Goal: Task Accomplishment & Management: Manage account settings

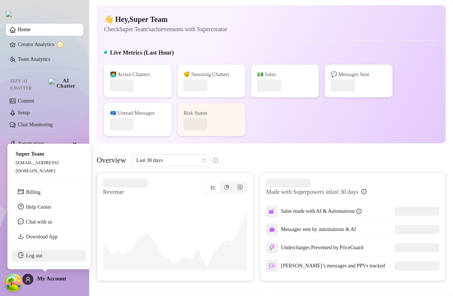
click at [36, 259] on link "Log out" at bounding box center [34, 256] width 16 height 6
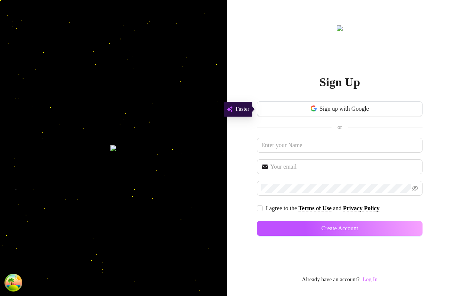
click at [378, 281] on link "Log In" at bounding box center [370, 279] width 15 height 6
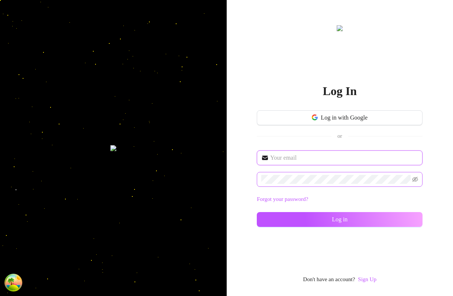
type input "im@supercreator.app"
click at [314, 184] on span at bounding box center [340, 179] width 166 height 15
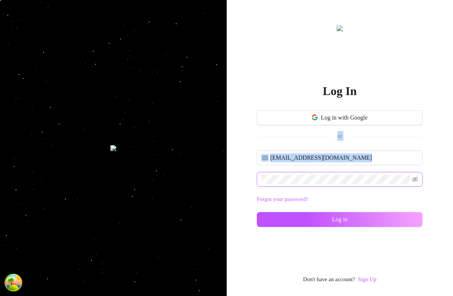
click at [314, 184] on span at bounding box center [340, 179] width 166 height 15
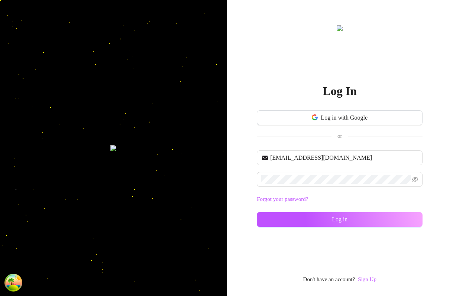
click at [288, 227] on div "im@supercreator.app Forgot your password? Log in" at bounding box center [340, 191] width 166 height 83
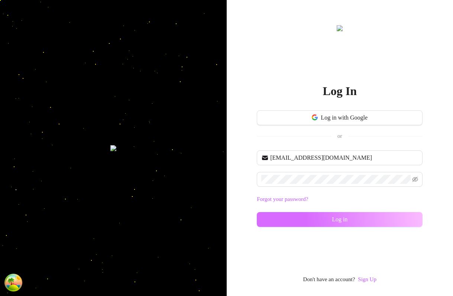
click at [288, 224] on button "Log in" at bounding box center [340, 219] width 166 height 15
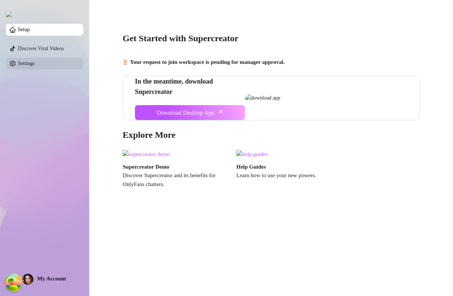
click at [33, 61] on link "Settings" at bounding box center [26, 64] width 17 height 6
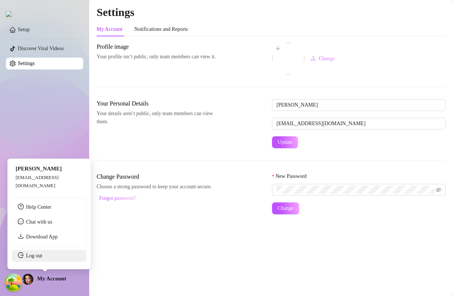
click at [41, 259] on link "Log out" at bounding box center [34, 256] width 16 height 6
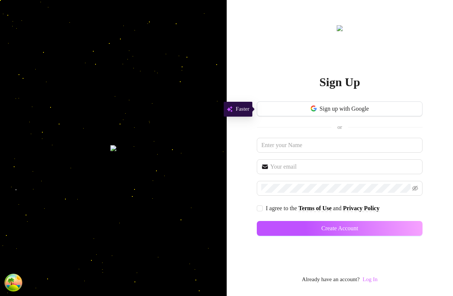
click at [380, 278] on div "Sign Up Sign up with Google or I agree to the Terms of Use and Privacy Policy C…" at bounding box center [340, 154] width 166 height 260
click at [236, 236] on div "Sign Up Sign up with Google or I agree to the Terms of Use and Privacy Policy C…" at bounding box center [340, 148] width 227 height 296
click at [369, 281] on link "Log In" at bounding box center [370, 279] width 15 height 6
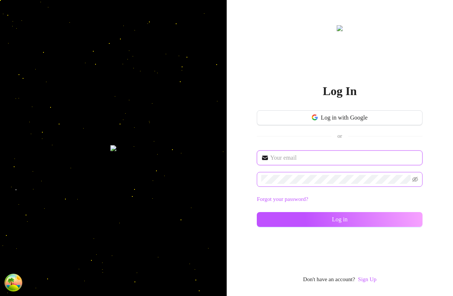
type input "im@supercreator.app"
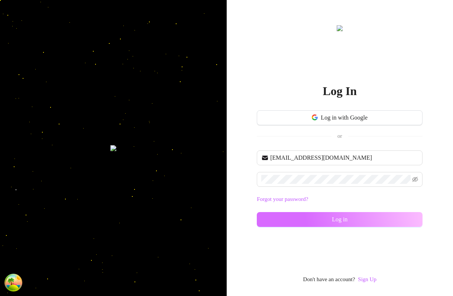
click at [278, 216] on button "Log in" at bounding box center [340, 219] width 166 height 15
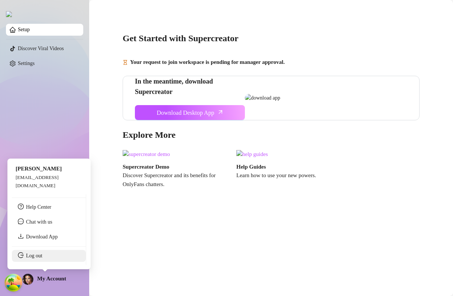
click at [39, 256] on link "Log out" at bounding box center [34, 256] width 16 height 6
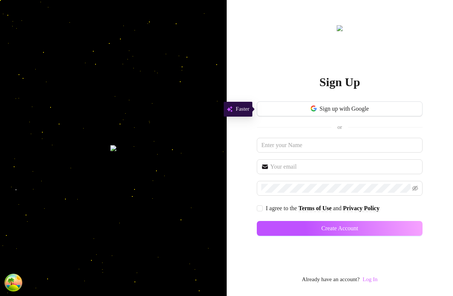
click at [374, 278] on link "Log In" at bounding box center [370, 279] width 15 height 6
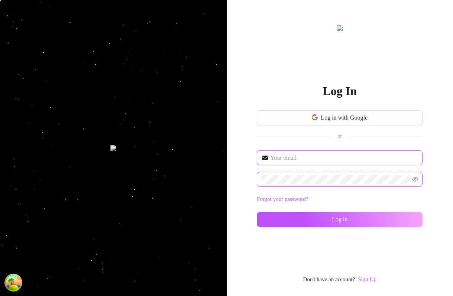
type input "im@supercreator.app"
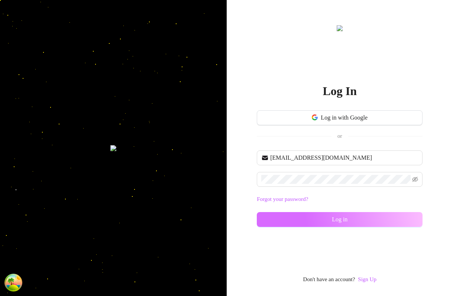
click at [285, 218] on button "Log in" at bounding box center [340, 219] width 166 height 15
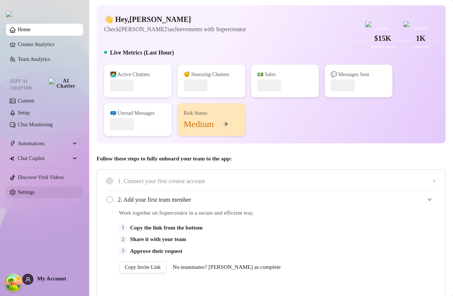
click at [35, 190] on link "Settings" at bounding box center [26, 193] width 17 height 6
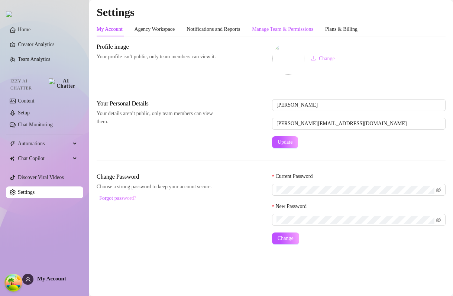
click at [297, 28] on div "Manage Team & Permissions" at bounding box center [282, 29] width 61 height 8
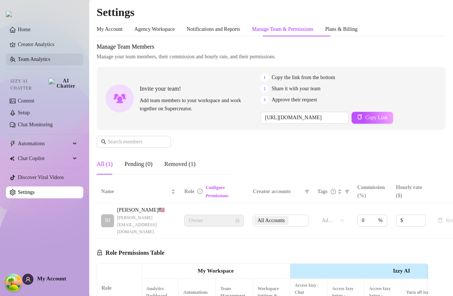
click at [47, 62] on link "Team Analytics" at bounding box center [34, 59] width 32 height 6
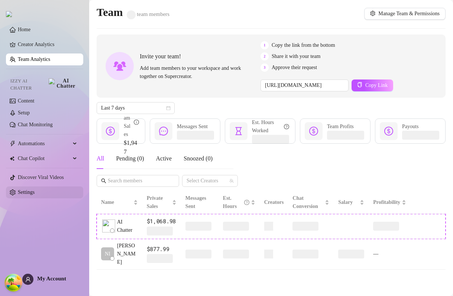
click at [33, 191] on link "Settings" at bounding box center [26, 193] width 17 height 6
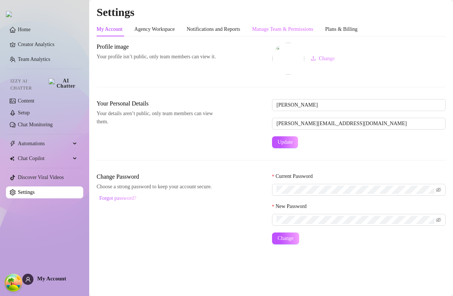
click at [294, 22] on div "Manage Team & Permissions" at bounding box center [282, 29] width 61 height 14
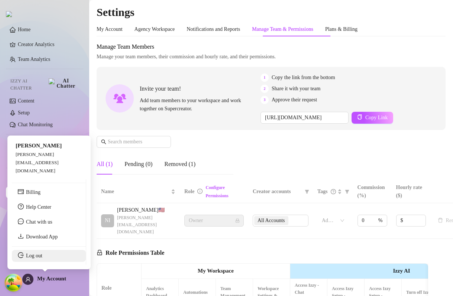
click at [37, 258] on link "Log out" at bounding box center [34, 256] width 16 height 6
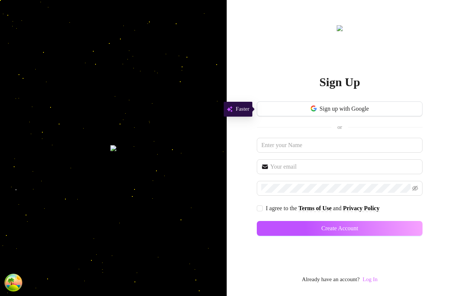
click at [373, 279] on link "Log In" at bounding box center [370, 279] width 15 height 6
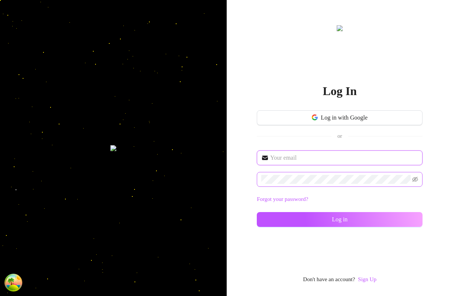
type input "[EMAIL_ADDRESS][DOMAIN_NAME]"
click at [311, 174] on span at bounding box center [340, 179] width 166 height 15
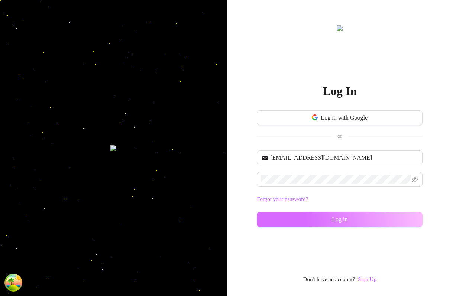
click at [284, 223] on button "Log in" at bounding box center [340, 219] width 166 height 15
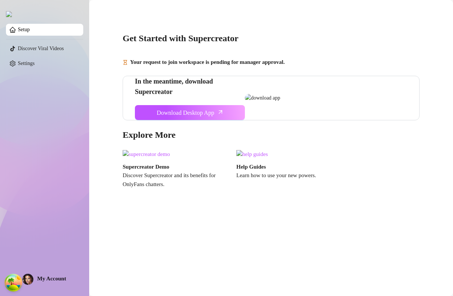
click at [452, 142] on main "Get Started with Supercreator Your request to join workspace is pending for man…" at bounding box center [271, 148] width 364 height 296
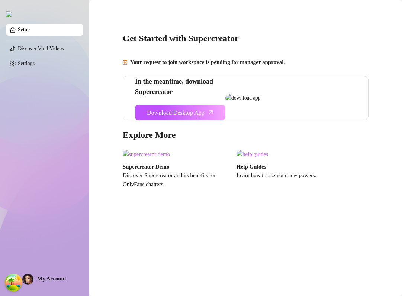
click at [331, 63] on div "Your request to join workspace is pending for manager approval." at bounding box center [246, 62] width 246 height 9
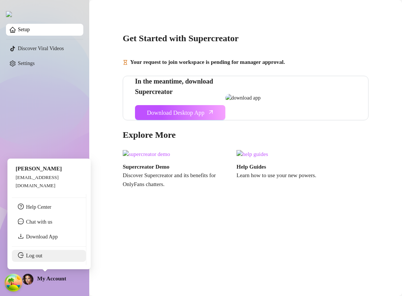
click at [39, 259] on link "Log out" at bounding box center [34, 256] width 16 height 6
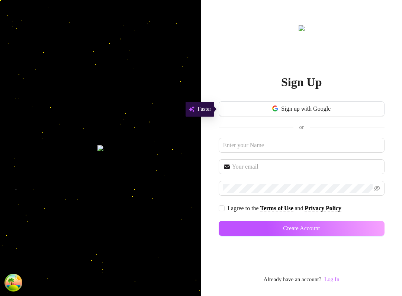
click at [333, 284] on link "Log In" at bounding box center [331, 279] width 15 height 9
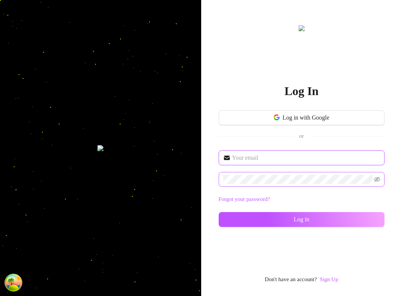
type input "[EMAIL_ADDRESS][DOMAIN_NAME]"
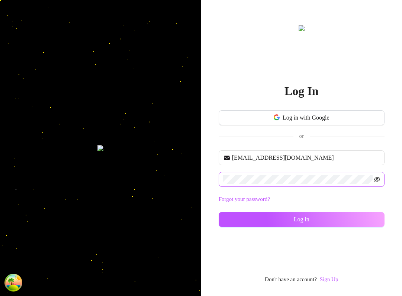
click at [376, 178] on icon "eye-invisible" at bounding box center [377, 179] width 6 height 5
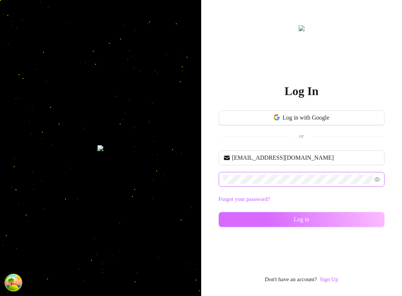
click at [236, 219] on button "Log in" at bounding box center [301, 219] width 166 height 15
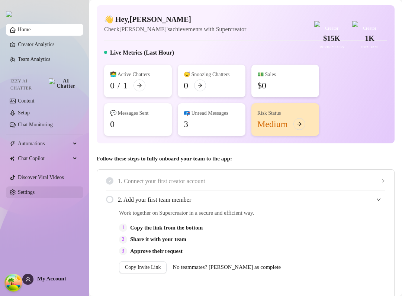
click at [35, 191] on link "Settings" at bounding box center [26, 193] width 17 height 6
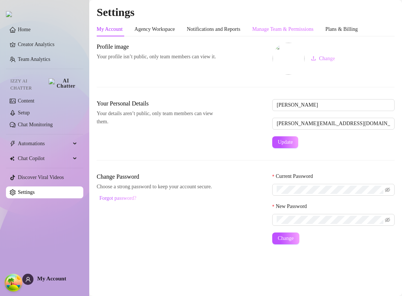
click at [292, 34] on div "Manage Team & Permissions" at bounding box center [282, 29] width 61 height 14
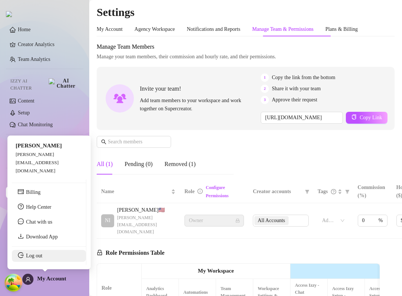
click at [32, 256] on link "Log out" at bounding box center [34, 256] width 16 height 6
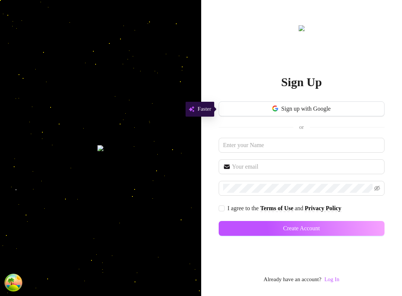
click at [343, 281] on div "Sign Up Sign up with Google or I agree to the Terms of Use and Privacy Policy C…" at bounding box center [301, 154] width 166 height 260
click at [333, 281] on link "Log In" at bounding box center [331, 279] width 15 height 6
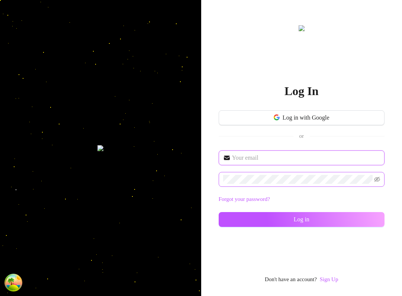
type input "[EMAIL_ADDRESS][DOMAIN_NAME]"
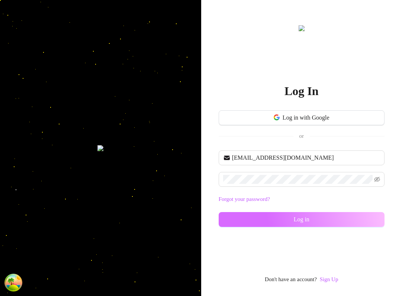
click at [251, 219] on button "Log in" at bounding box center [301, 219] width 166 height 15
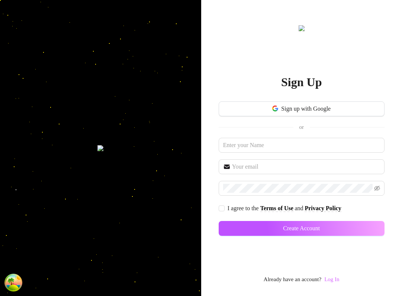
click at [336, 280] on link "Log In" at bounding box center [331, 279] width 15 height 6
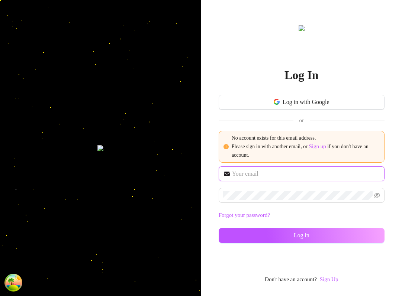
click at [268, 174] on input "text" at bounding box center [306, 173] width 148 height 9
type input "[EMAIL_ADDRESS][DOMAIN_NAME]"
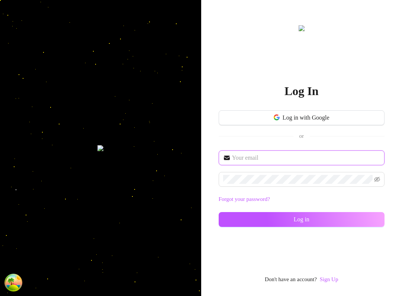
click at [234, 161] on input "text" at bounding box center [306, 157] width 148 height 9
type input "[EMAIL_ADDRESS][DOMAIN_NAME]"
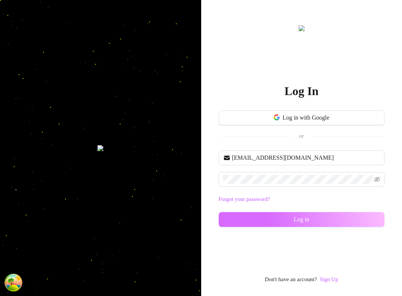
click at [253, 218] on button "Log in" at bounding box center [301, 219] width 166 height 15
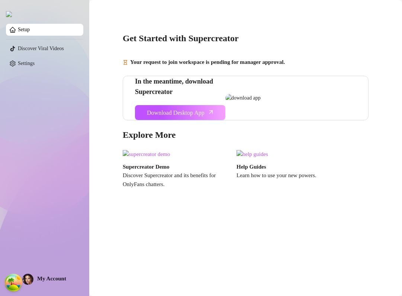
click at [165, 64] on strong "Your request to join workspace is pending for manager approval." at bounding box center [207, 62] width 155 height 6
click at [280, 49] on div "Get Started with Supercreator Your request to join workspace is pending for man…" at bounding box center [246, 106] width 298 height 202
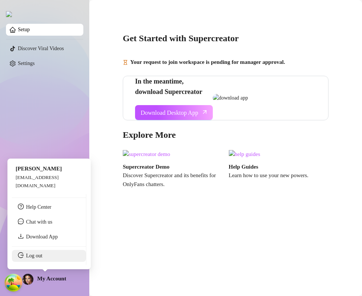
click at [41, 257] on link "Log out" at bounding box center [34, 256] width 16 height 6
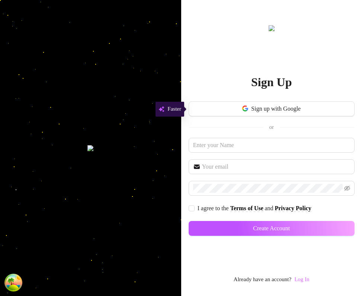
click at [303, 281] on link "Log In" at bounding box center [301, 279] width 15 height 6
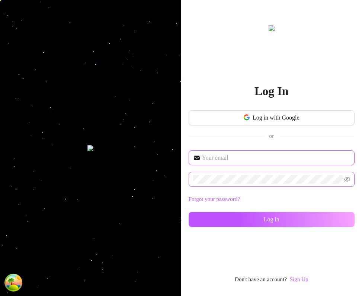
type input "[EMAIL_ADDRESS][DOMAIN_NAME]"
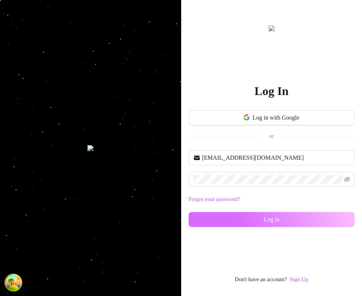
click at [214, 220] on button "Log in" at bounding box center [271, 219] width 166 height 15
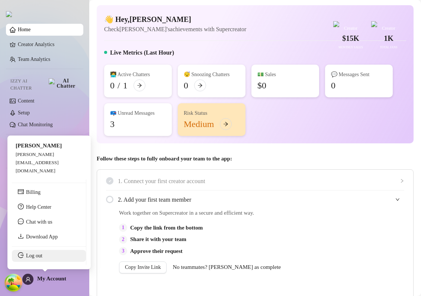
click at [42, 254] on link "Log out" at bounding box center [34, 256] width 16 height 6
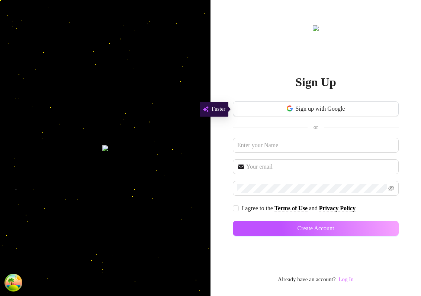
click at [347, 277] on link "Log In" at bounding box center [345, 279] width 15 height 6
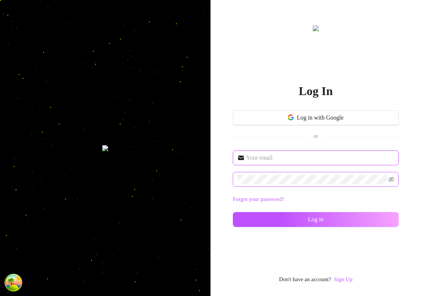
type input "[EMAIL_ADDRESS][DOMAIN_NAME]"
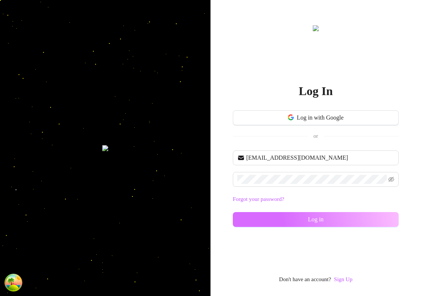
click at [253, 221] on button "Log in" at bounding box center [316, 219] width 166 height 15
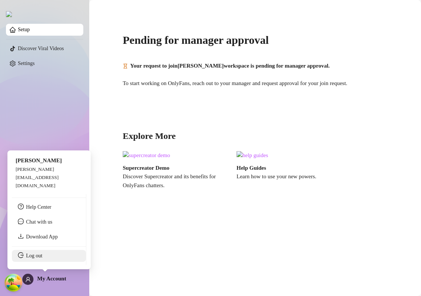
click at [42, 259] on link "Log out" at bounding box center [34, 256] width 16 height 6
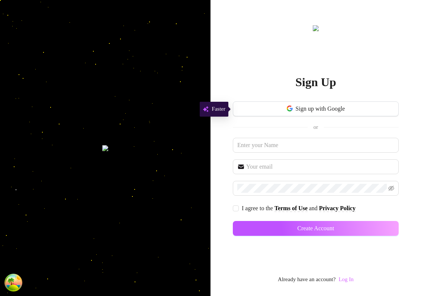
click at [344, 279] on link "Log In" at bounding box center [345, 279] width 15 height 6
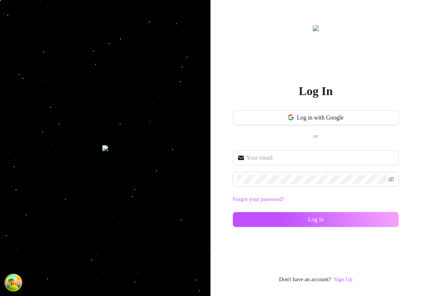
click at [211, 236] on div "Log In Log in with Google or Forgot your password? Log in Don't have an account…" at bounding box center [315, 148] width 210 height 296
click at [340, 282] on link "Sign Up" at bounding box center [343, 279] width 19 height 6
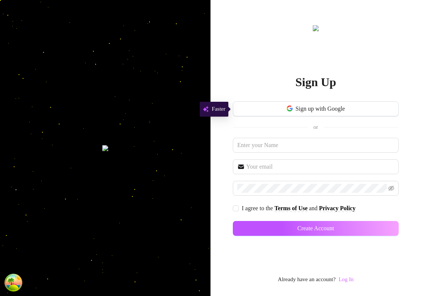
click at [349, 282] on link "Log In" at bounding box center [345, 279] width 15 height 6
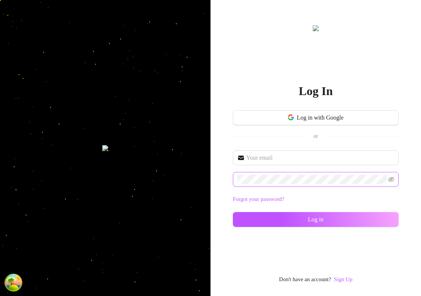
click at [291, 184] on span at bounding box center [316, 179] width 166 height 15
type input "[EMAIL_ADDRESS][DOMAIN_NAME]"
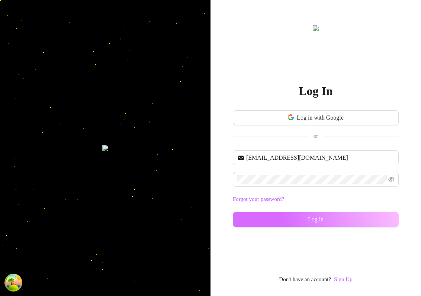
click at [287, 215] on button "Log in" at bounding box center [316, 219] width 166 height 15
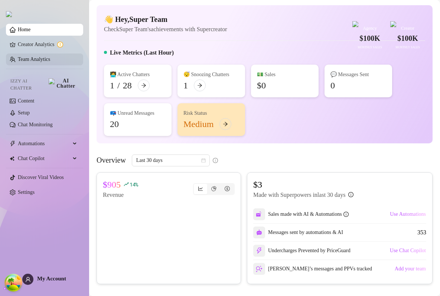
click at [19, 62] on link "Team Analytics" at bounding box center [34, 59] width 32 height 6
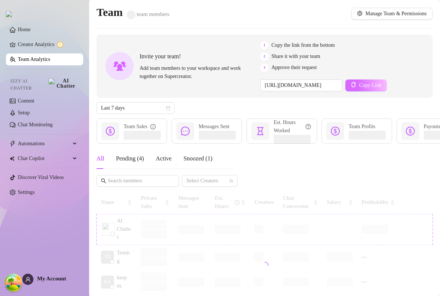
click at [366, 80] on button "Copy Link" at bounding box center [367, 86] width 42 height 12
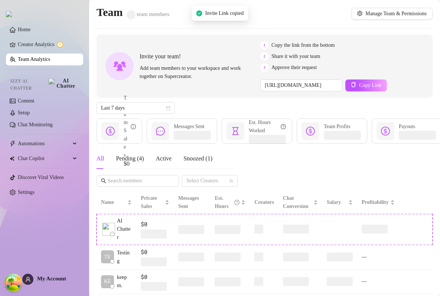
click at [38, 256] on div "Home Creator Analytics Team Analytics Izzy AI Chatter Content Setup Chat Monito…" at bounding box center [44, 144] width 77 height 289
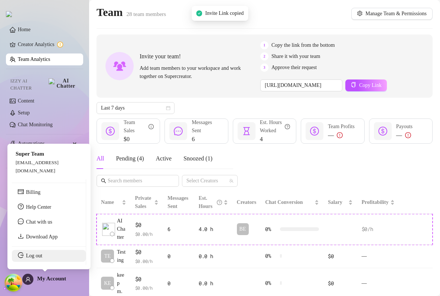
click at [37, 259] on link "Log out" at bounding box center [34, 256] width 16 height 6
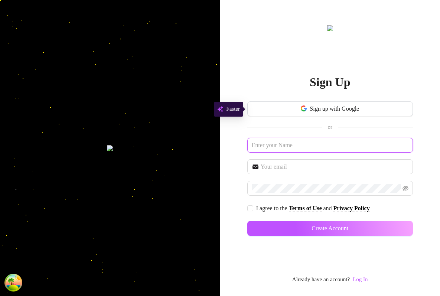
click at [281, 143] on input "text" at bounding box center [330, 145] width 166 height 15
type input "testing bug"
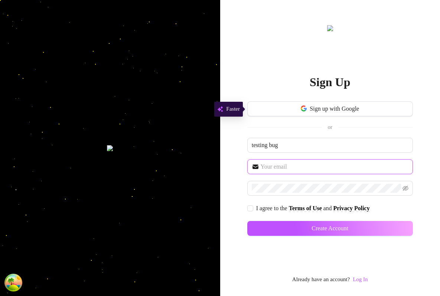
click at [299, 166] on input "text" at bounding box center [335, 166] width 148 height 9
type input "testing@bug.email"
click at [266, 210] on span "I agree to the" at bounding box center [272, 208] width 33 height 6
click at [253, 210] on input "I agree to the Terms of Use and Privacy Policy" at bounding box center [249, 207] width 5 height 5
checkbox input "true"
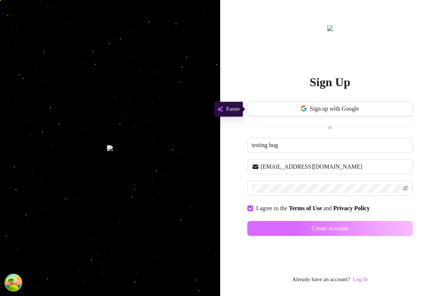
click at [301, 227] on button "Create Account" at bounding box center [330, 228] width 166 height 15
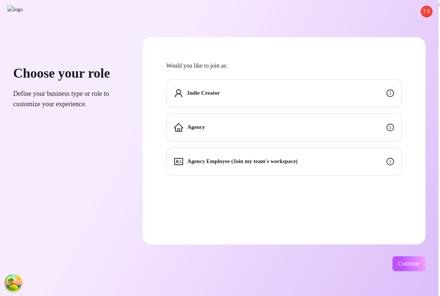
click at [263, 163] on strong "Agency Employee (Join my team's workspace)" at bounding box center [243, 161] width 110 height 6
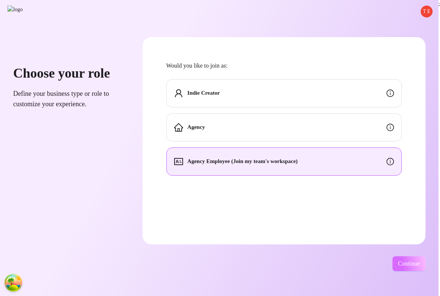
click at [414, 262] on span "Continue" at bounding box center [409, 263] width 22 height 7
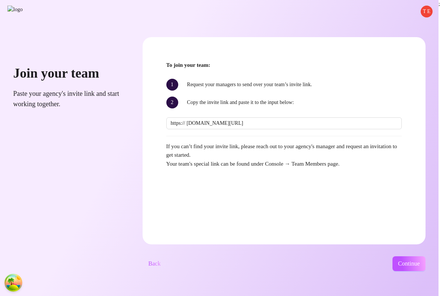
scroll to position [0, 29]
type input "console.supercreator.app/invite?code=LPk4spZlZuaxWBoC7ALgPjncysX2&workspace=Sup…"
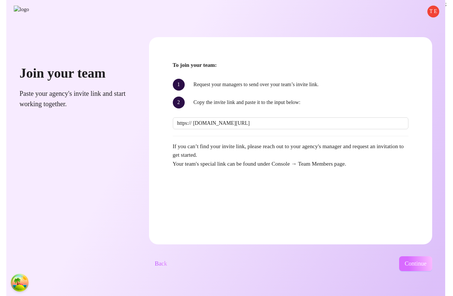
scroll to position [0, 0]
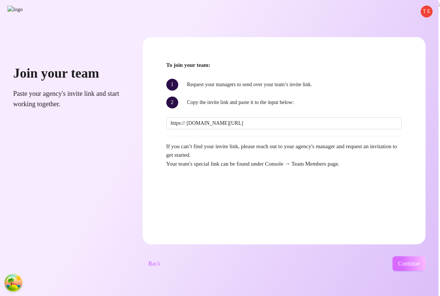
click at [409, 271] on button "Continue" at bounding box center [409, 263] width 33 height 15
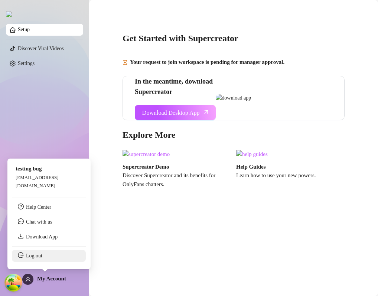
click at [42, 253] on link "Log out" at bounding box center [34, 256] width 16 height 6
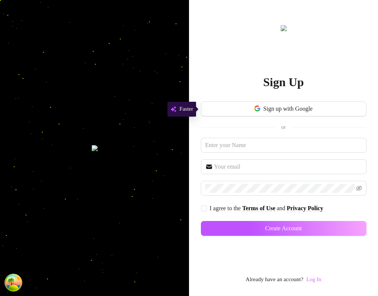
click at [320, 279] on link "Log In" at bounding box center [314, 279] width 15 height 6
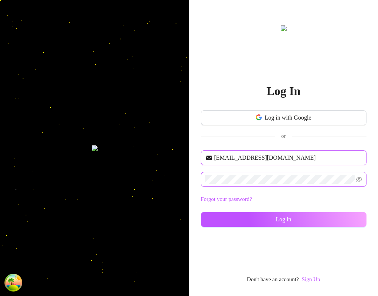
type input "[EMAIL_ADDRESS][DOMAIN_NAME]"
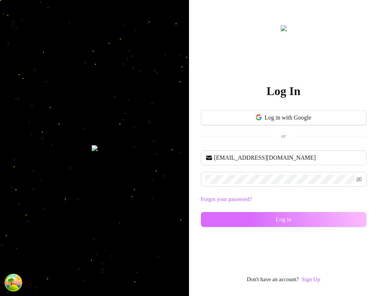
click at [276, 224] on button "Log in" at bounding box center [284, 219] width 166 height 15
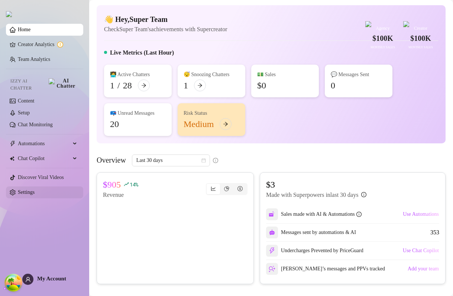
click at [35, 192] on link "Settings" at bounding box center [26, 193] width 17 height 6
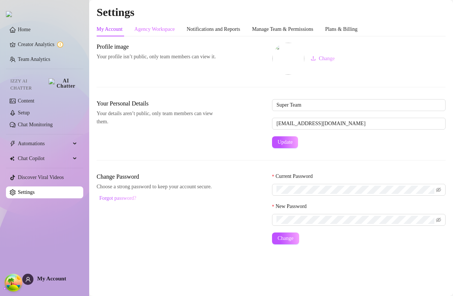
click at [153, 25] on div "Agency Workspace" at bounding box center [155, 29] width 41 height 14
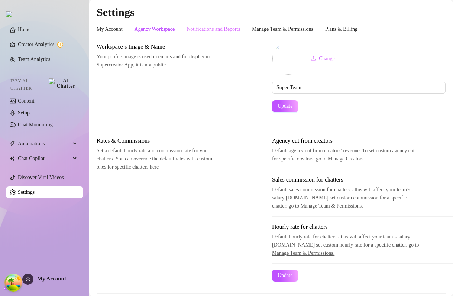
click at [239, 35] on div "Notifications and Reports" at bounding box center [214, 29] width 54 height 14
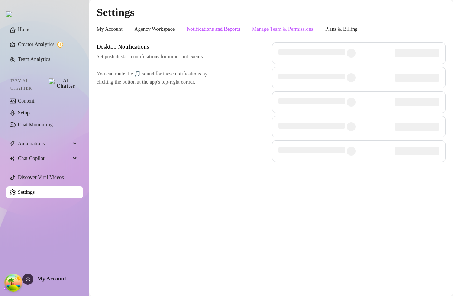
click at [277, 28] on div "Manage Team & Permissions" at bounding box center [282, 29] width 61 height 8
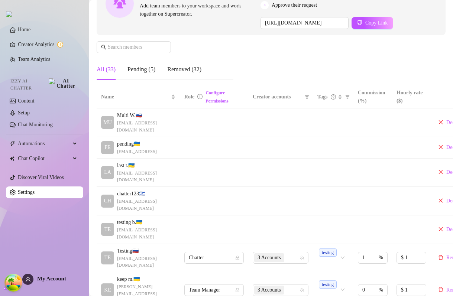
scroll to position [95, 0]
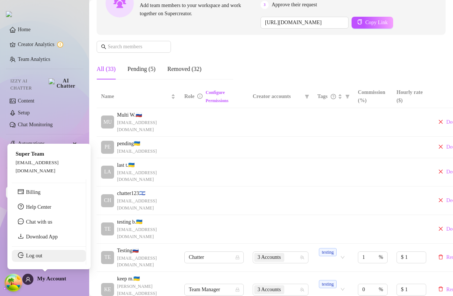
click at [42, 253] on link "Log out" at bounding box center [34, 256] width 16 height 6
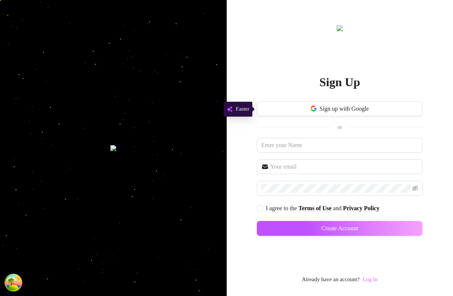
click at [376, 279] on link "Log In" at bounding box center [370, 279] width 15 height 6
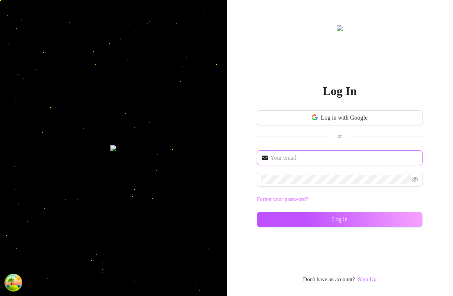
type input "dev@supercreator.app"
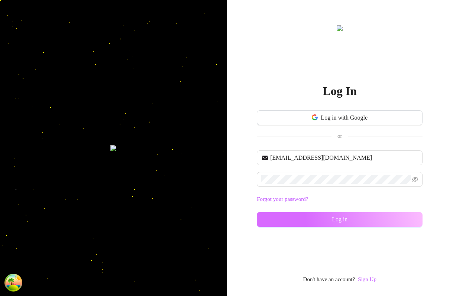
click at [330, 221] on button "Log in" at bounding box center [340, 219] width 166 height 15
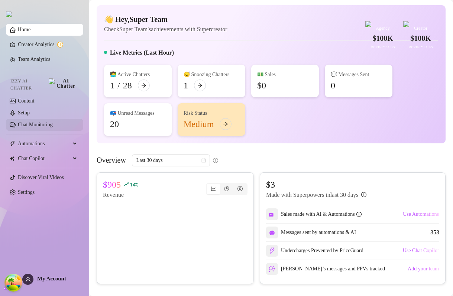
click at [38, 122] on link "Chat Monitoring" at bounding box center [35, 125] width 35 height 6
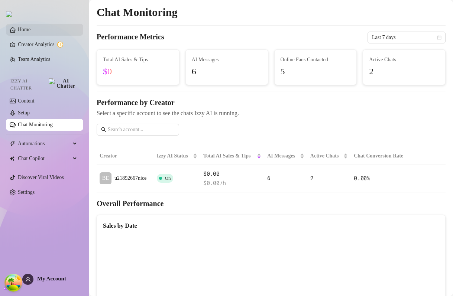
click at [30, 32] on link "Home" at bounding box center [24, 30] width 13 height 6
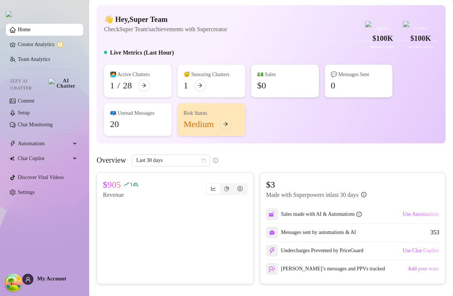
scroll to position [142, 0]
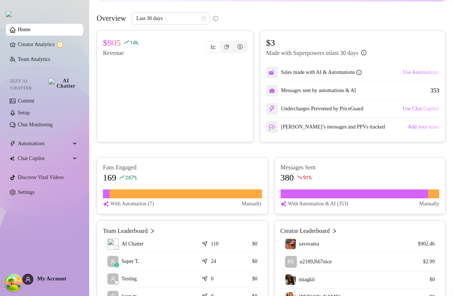
click at [32, 54] on ul "Home Creator Analytics Team Analytics Izzy AI Chatter Content Setup Chat Monito…" at bounding box center [44, 111] width 77 height 181
click at [50, 59] on link "Team Analytics" at bounding box center [34, 59] width 32 height 6
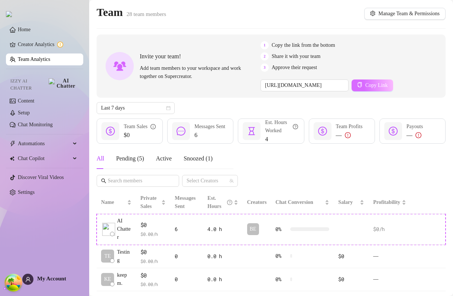
click at [376, 85] on span "Copy Link" at bounding box center [376, 85] width 22 height 6
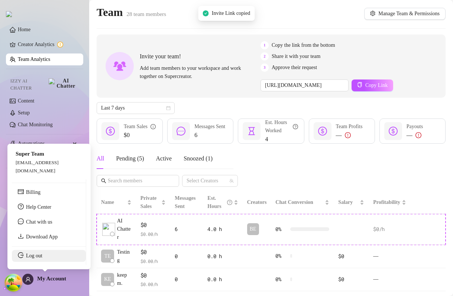
click at [32, 257] on link "Log out" at bounding box center [34, 256] width 16 height 6
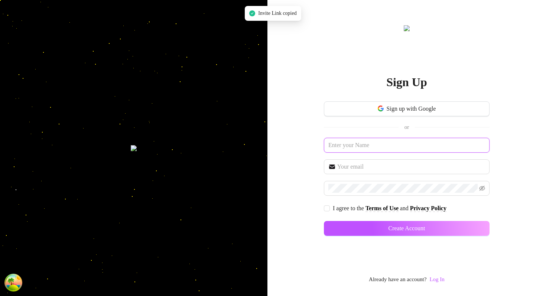
click at [354, 151] on input "text" at bounding box center [407, 145] width 166 height 15
click at [297, 177] on div "Sign Up Sign up with Google or I agree to the Terms of Use and Privacy Policy C…" at bounding box center [407, 148] width 279 height 296
click at [367, 149] on input "text" at bounding box center [407, 145] width 166 height 15
type input "testing me"
click at [349, 174] on span at bounding box center [407, 166] width 166 height 15
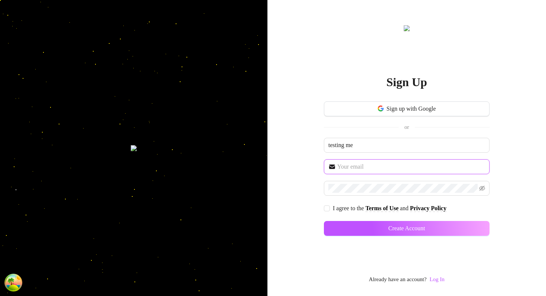
click at [349, 170] on input "text" at bounding box center [411, 166] width 148 height 9
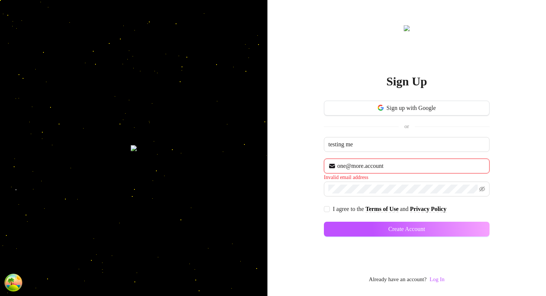
click at [349, 168] on input "one@more.account" at bounding box center [411, 166] width 148 height 9
click at [369, 168] on input "one@more.account" at bounding box center [411, 166] width 148 height 9
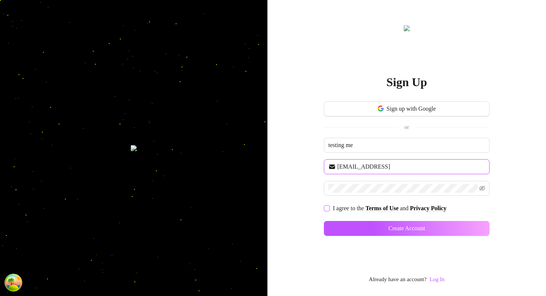
type input "one@more.acc"
click at [336, 209] on span "I agree to the" at bounding box center [349, 208] width 33 height 6
click at [329, 209] on input "I agree to the Terms of Use and Privacy Policy" at bounding box center [326, 207] width 5 height 5
checkbox input "true"
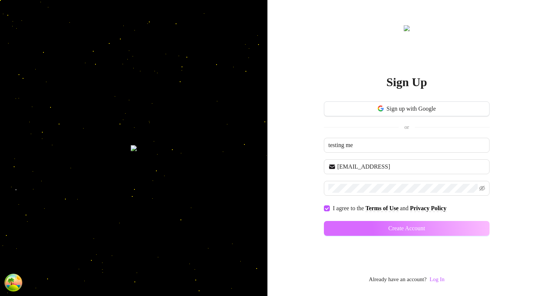
click at [373, 230] on button "Create Account" at bounding box center [407, 228] width 166 height 15
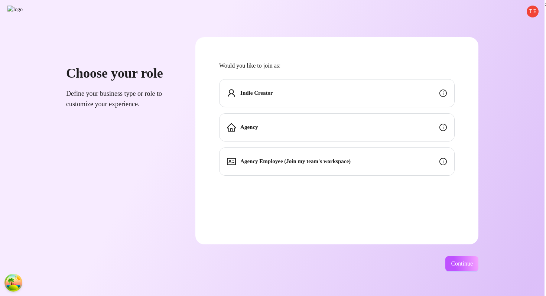
click at [321, 174] on div "Agency Employee (Join my team's workspace)" at bounding box center [337, 162] width 236 height 28
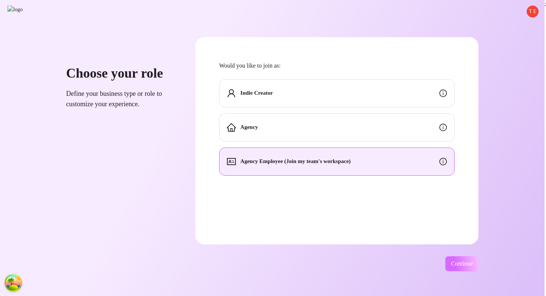
click at [420, 269] on button "Continue" at bounding box center [462, 263] width 33 height 15
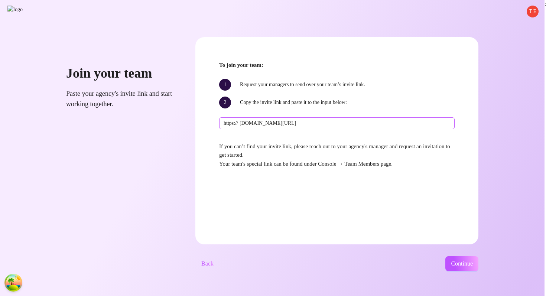
scroll to position [0, 29]
click at [302, 124] on input "console.supercreator.app/invite?code=LPk4spZlZuaxWBoC7ALgPjncysX2&workspace=Sup…" at bounding box center [345, 123] width 211 height 8
type input "console.supercreator.app/invite?code= LPk4spZlZuaxWBoC7ALgPjncysX2&workspace=Su…"
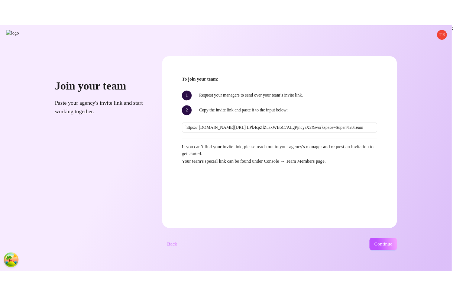
scroll to position [0, 0]
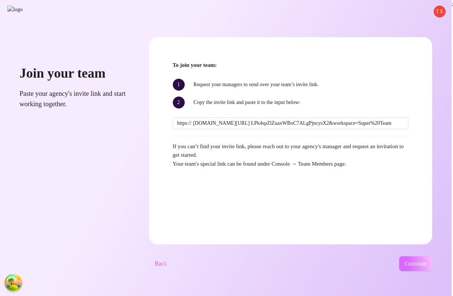
click at [401, 265] on button "Continue" at bounding box center [415, 263] width 33 height 15
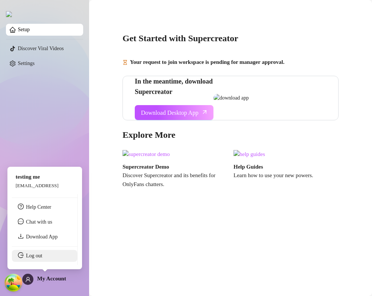
click at [35, 255] on link "Log out" at bounding box center [34, 256] width 16 height 6
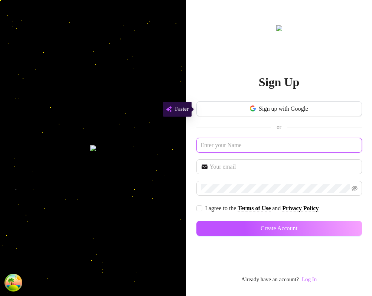
click at [243, 149] on input "text" at bounding box center [280, 145] width 166 height 15
type input "no matter"
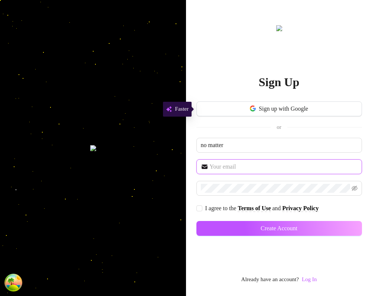
click at [223, 171] on input "text" at bounding box center [284, 166] width 148 height 9
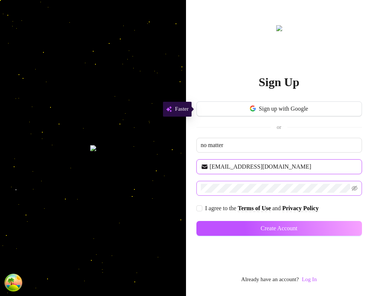
type input "what@email.com"
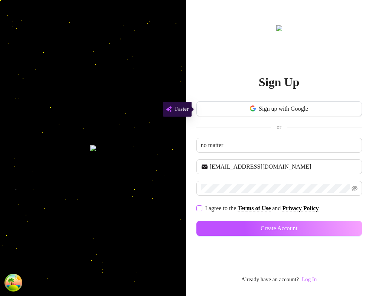
click at [205, 208] on span "I agree to the" at bounding box center [221, 208] width 33 height 6
click at [202, 208] on input "I agree to the Terms of Use and Privacy Policy" at bounding box center [199, 207] width 5 height 5
checkbox input "true"
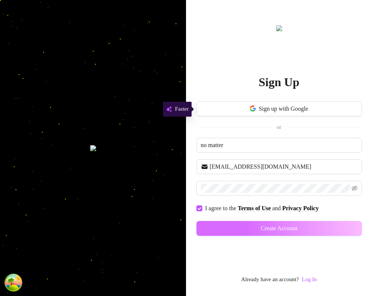
click at [251, 231] on button "Create Account" at bounding box center [280, 228] width 166 height 15
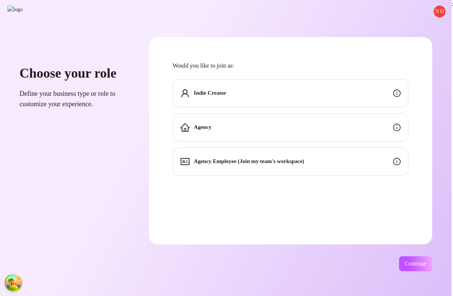
click at [282, 165] on span "Agency Employee (Join my team's workspace)" at bounding box center [249, 161] width 110 height 9
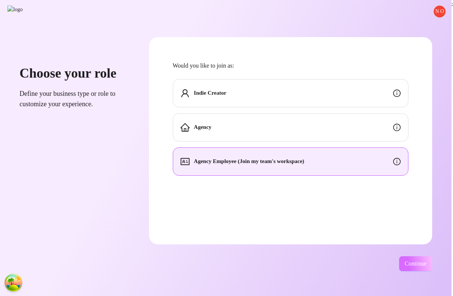
click at [411, 258] on button "Continue" at bounding box center [415, 263] width 33 height 15
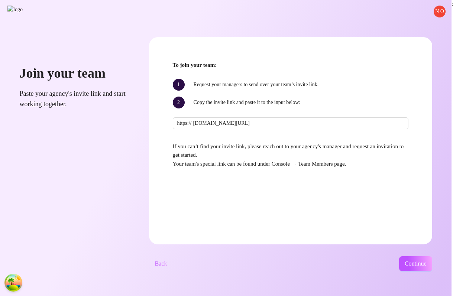
scroll to position [0, 29]
click at [256, 122] on input "console.supercreator.app/invite?code=LPk4spZlZuaxWBoC7ALgPjncysX2&workspace=Sup…" at bounding box center [298, 123] width 211 height 8
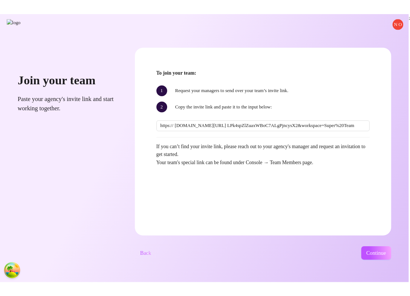
scroll to position [0, 0]
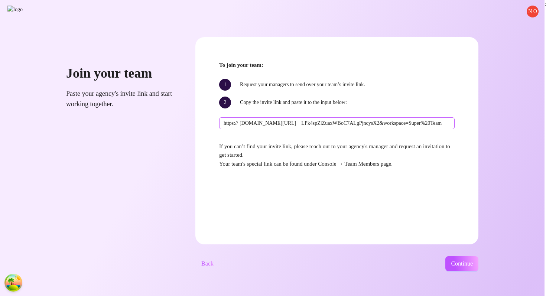
click at [241, 125] on span "https:// console.supercreator.app/invite?code= LPk4spZlZuaxWBoC7ALgPjncysX2&wor…" at bounding box center [337, 123] width 236 height 12
click at [242, 124] on input "console.supercreator.app/invite?code= LPk4spZlZuaxWBoC7ALgPjncysX2&workspace=Su…" at bounding box center [345, 123] width 211 height 8
type input "console.supercreator.app/invite?code= LPk4spZlZuaxWBoC7ALgPjncysX2&workspace=Su…"
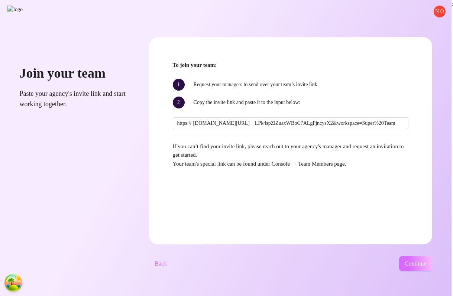
click at [414, 264] on span "Continue" at bounding box center [416, 263] width 22 height 7
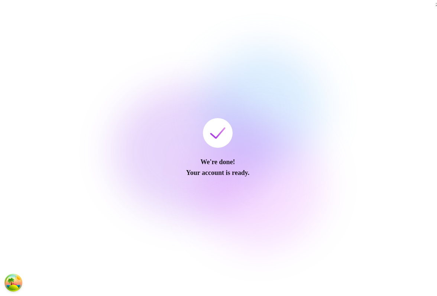
click at [420, 220] on div "We're done! Your account is ready. ;" at bounding box center [218, 148] width 437 height 296
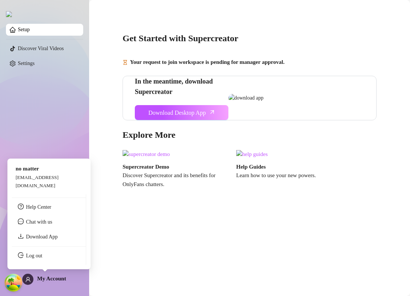
click at [35, 263] on ul "Help Center Chat with us Download App Log out" at bounding box center [49, 229] width 74 height 71
click at [35, 257] on link "Log out" at bounding box center [34, 256] width 16 height 6
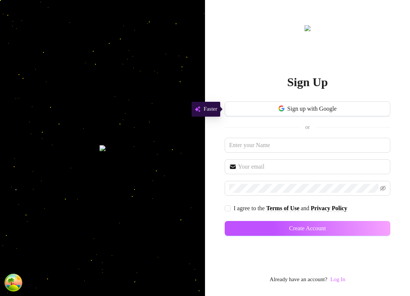
click at [340, 281] on link "Log In" at bounding box center [337, 279] width 15 height 6
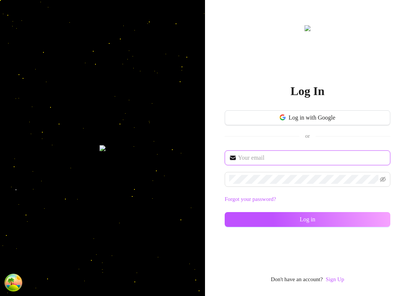
click at [288, 161] on input "text" at bounding box center [312, 157] width 148 height 9
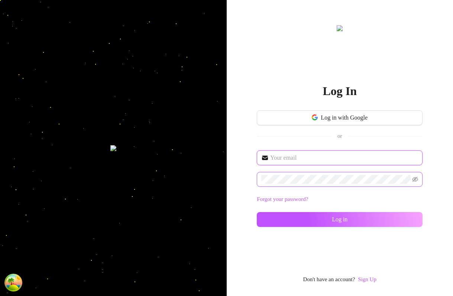
type input "[EMAIL_ADDRESS][DOMAIN_NAME]"
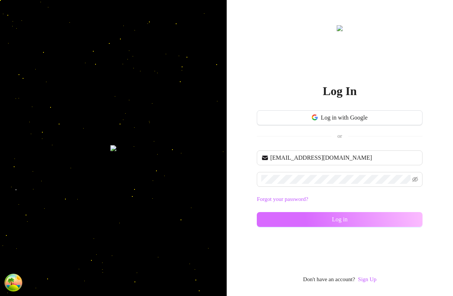
click at [300, 226] on button "Log in" at bounding box center [340, 219] width 166 height 15
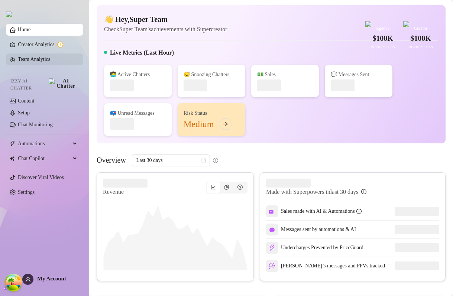
click at [35, 62] on link "Team Analytics" at bounding box center [34, 59] width 32 height 6
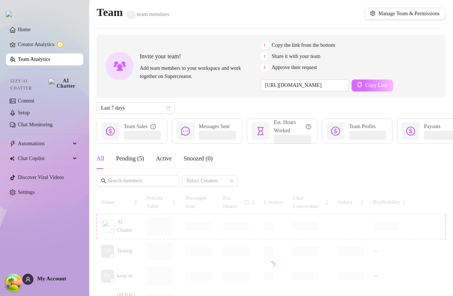
click at [382, 81] on button "Copy Link" at bounding box center [373, 86] width 42 height 12
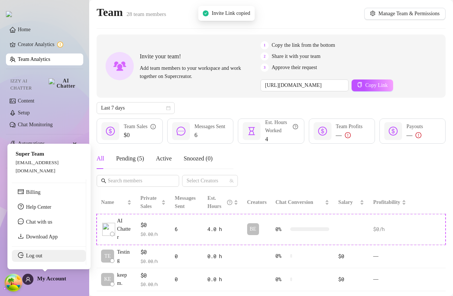
click at [42, 255] on link "Log out" at bounding box center [34, 256] width 16 height 6
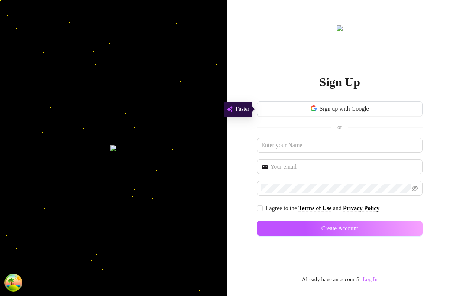
click at [372, 276] on link "Log In" at bounding box center [370, 279] width 15 height 9
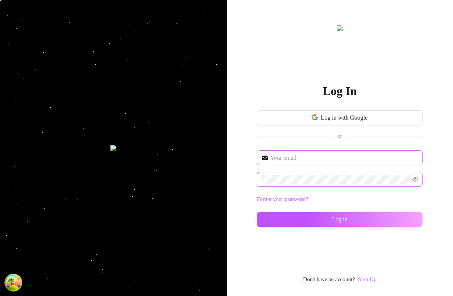
type input "[EMAIL_ADDRESS][DOMAIN_NAME]"
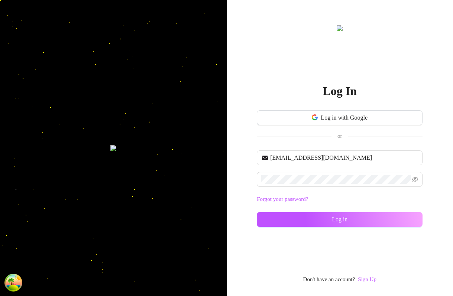
click at [251, 167] on div "Log In Log in with Google or [EMAIL_ADDRESS][DOMAIN_NAME] Forgot your password?…" at bounding box center [340, 148] width 227 height 296
click at [363, 282] on link "Sign Up" at bounding box center [367, 279] width 19 height 6
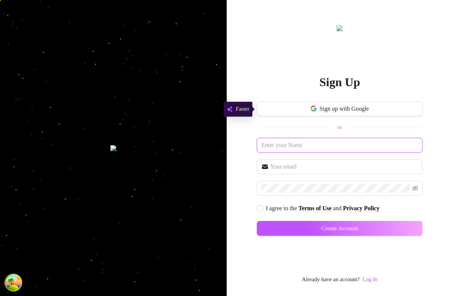
click at [293, 150] on input "text" at bounding box center [340, 145] width 166 height 15
type input "[PERSON_NAME]"
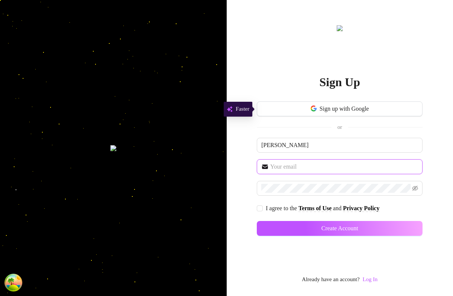
click at [307, 167] on input "text" at bounding box center [344, 166] width 148 height 9
click at [299, 153] on div "Sign up with Google or [PERSON_NAME] I agree to the Terms of Use and Privacy Po…" at bounding box center [340, 171] width 166 height 141
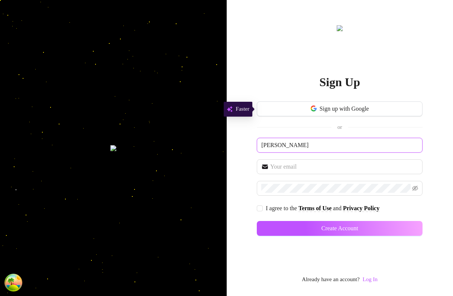
click at [299, 145] on input "[PERSON_NAME]" at bounding box center [340, 145] width 166 height 15
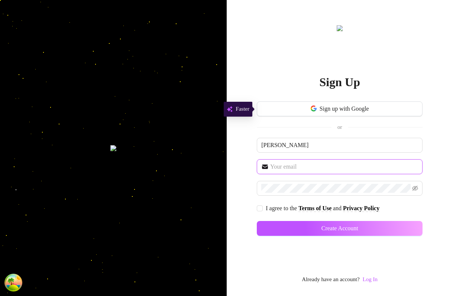
click at [282, 167] on input "text" at bounding box center [344, 166] width 148 height 9
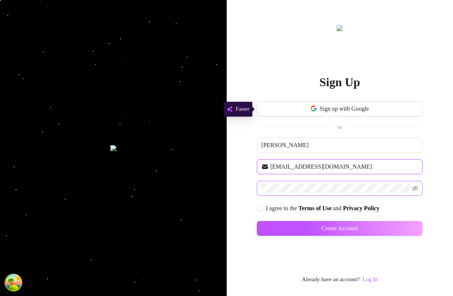
type input "[EMAIL_ADDRESS][DOMAIN_NAME]"
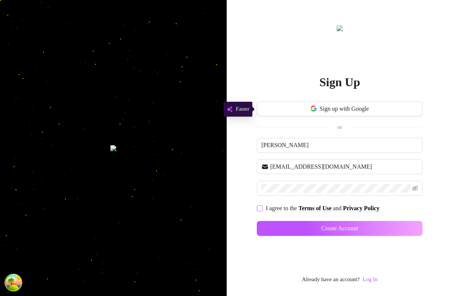
click at [266, 208] on span "I agree to the" at bounding box center [282, 208] width 33 height 6
click at [262, 208] on input "I agree to the Terms of Use and Privacy Policy" at bounding box center [259, 207] width 5 height 5
checkbox input "true"
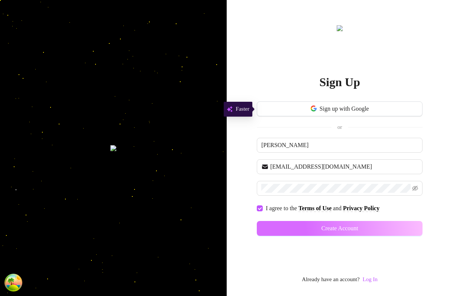
click at [279, 228] on button "Create Account" at bounding box center [340, 228] width 166 height 15
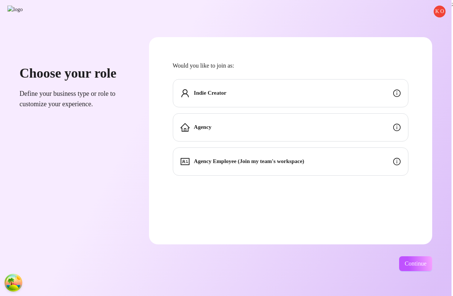
click at [314, 155] on div "Agency Employee (Join my team's workspace)" at bounding box center [291, 162] width 236 height 28
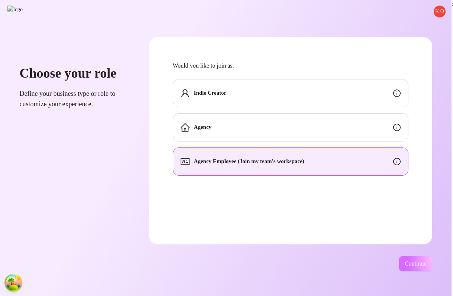
click at [410, 266] on span "Continue" at bounding box center [416, 263] width 22 height 7
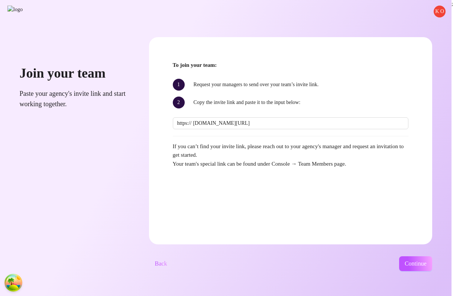
scroll to position [0, 29]
click at [256, 124] on input "[DOMAIN_NAME][URL]" at bounding box center [298, 123] width 211 height 8
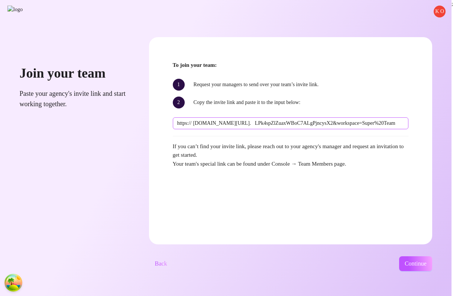
click at [260, 125] on input "console.supercreator.app/invite?code=. LPk4spZlZuaxWBoC7ALgPjncysX2&workspace=S…" at bounding box center [298, 123] width 211 height 8
type input "console.supercreator.app/invite?code= LPk4spZlZuaxWBoC7ALgPjncysX2&workspace=Su…"
click at [410, 260] on span "Continue" at bounding box center [416, 263] width 22 height 7
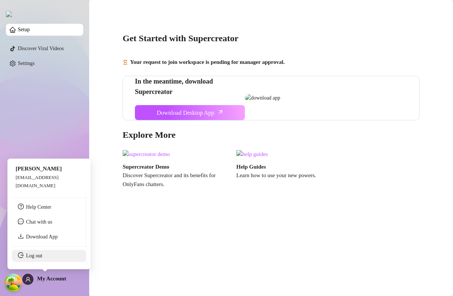
click at [38, 259] on link "Log out" at bounding box center [34, 256] width 16 height 6
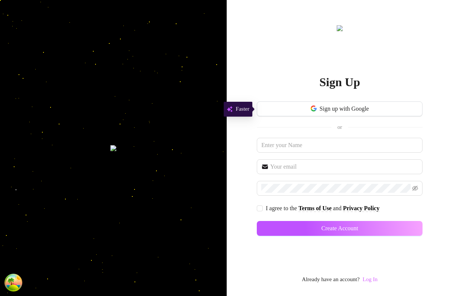
click at [375, 282] on link "Log In" at bounding box center [370, 279] width 15 height 6
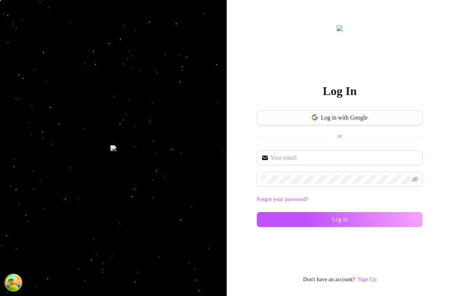
click at [367, 276] on link "Sign Up" at bounding box center [367, 279] width 19 height 9
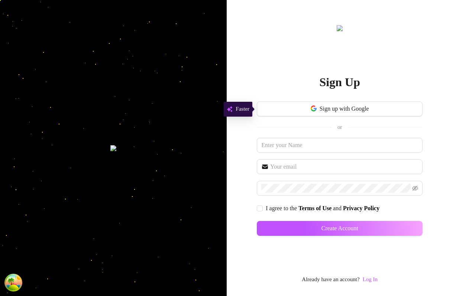
click at [275, 137] on div "Sign up with Google or I agree to the Terms of Use and Privacy Policy Create Ac…" at bounding box center [340, 171] width 166 height 141
click at [275, 143] on input "text" at bounding box center [340, 145] width 166 height 15
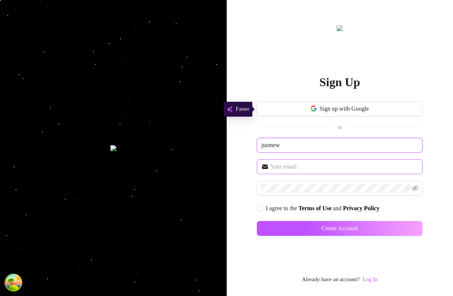
type input "justnew"
drag, startPoint x: 280, startPoint y: 169, endPoint x: 279, endPoint y: 160, distance: 9.3
click at [280, 169] on input "text" at bounding box center [344, 166] width 148 height 9
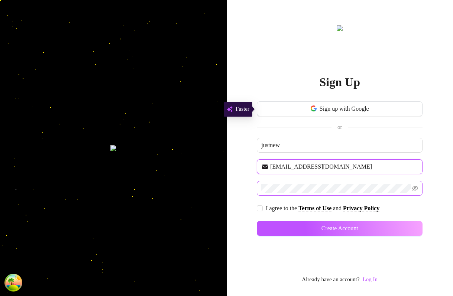
type input "just@new.com"
click at [275, 194] on span at bounding box center [340, 188] width 166 height 15
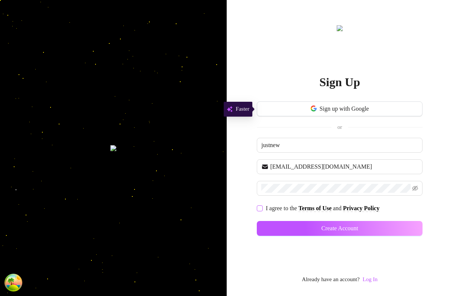
click at [272, 211] on span "I agree to the" at bounding box center [282, 208] width 33 height 6
click at [262, 211] on input "I agree to the Terms of Use and Privacy Policy" at bounding box center [259, 207] width 5 height 5
checkbox input "true"
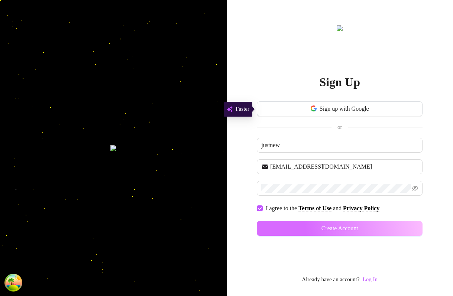
click at [298, 225] on button "Create Account" at bounding box center [340, 228] width 166 height 15
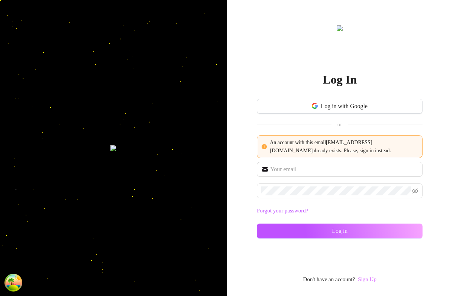
click at [374, 279] on link "Sign Up" at bounding box center [367, 279] width 19 height 6
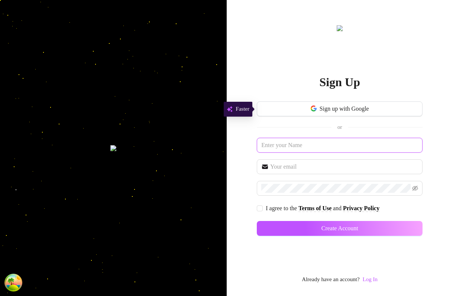
click at [289, 152] on input "text" at bounding box center [340, 145] width 166 height 15
type input "new"
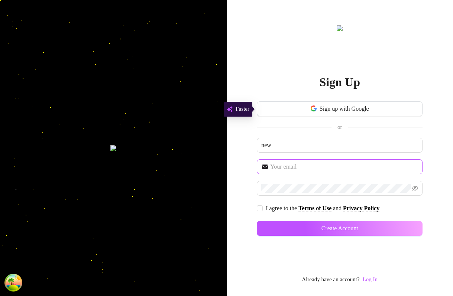
click at [288, 173] on span at bounding box center [340, 166] width 166 height 15
click at [288, 172] on span at bounding box center [340, 166] width 166 height 15
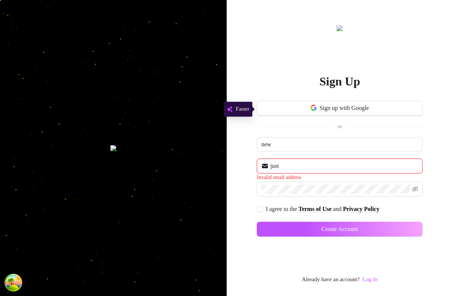
type input "just@new.com"
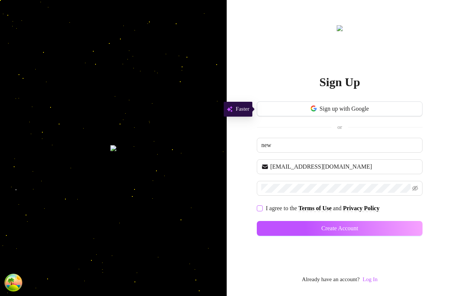
click at [269, 207] on span "I agree to the" at bounding box center [282, 208] width 33 height 6
click at [262, 207] on input "I agree to the Terms of Use and Privacy Policy" at bounding box center [259, 207] width 5 height 5
checkbox input "true"
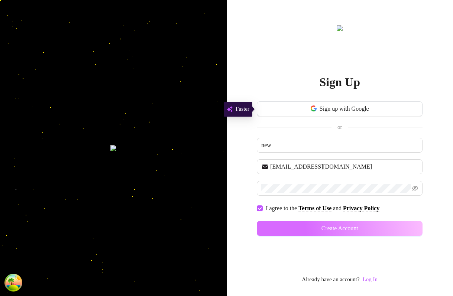
click at [283, 233] on button "Create Account" at bounding box center [340, 228] width 166 height 15
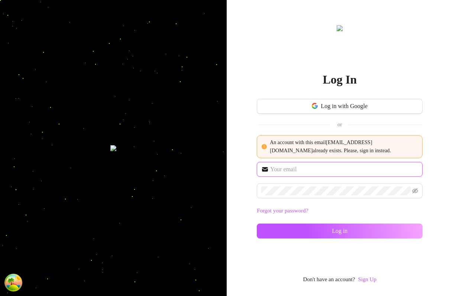
click at [308, 169] on input "text" at bounding box center [344, 169] width 148 height 9
click at [370, 281] on link "Sign Up" at bounding box center [367, 279] width 19 height 6
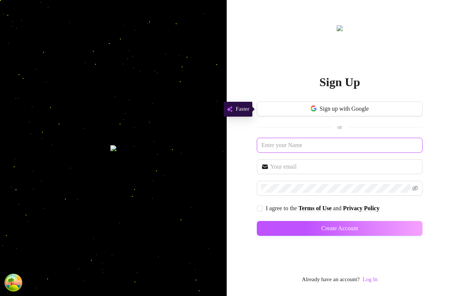
click at [293, 150] on input "text" at bounding box center [340, 145] width 166 height 15
type input "just new"
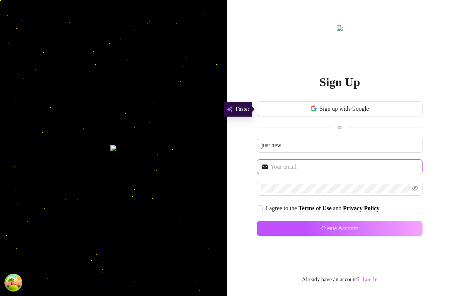
click at [286, 170] on input "text" at bounding box center [344, 166] width 148 height 9
type input "just@new.com2"
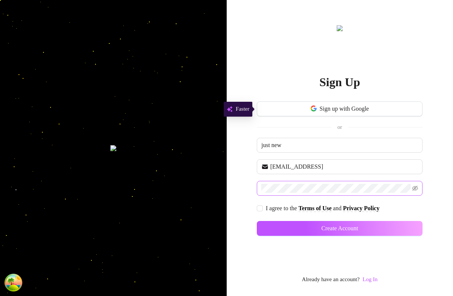
click at [296, 183] on span at bounding box center [340, 188] width 166 height 15
click at [273, 207] on span "I agree to the" at bounding box center [282, 208] width 33 height 6
click at [262, 207] on input "I agree to the Terms of Use and Privacy Policy" at bounding box center [259, 207] width 5 height 5
checkbox input "true"
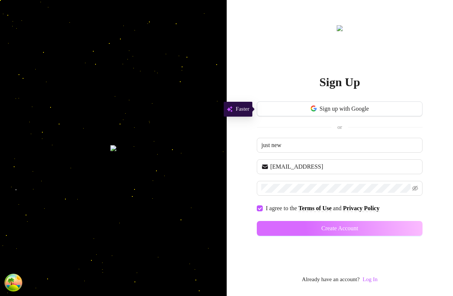
click at [276, 224] on button "Create Account" at bounding box center [340, 228] width 166 height 15
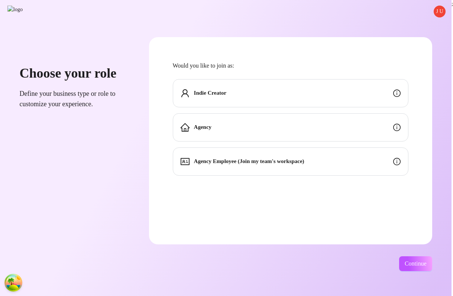
click at [252, 155] on div "Agency Employee (Join my team's workspace)" at bounding box center [291, 162] width 236 height 28
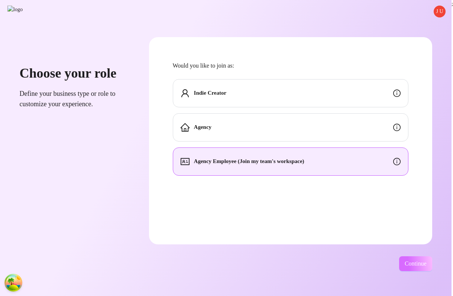
click at [409, 264] on span "Continue" at bounding box center [416, 263] width 22 height 7
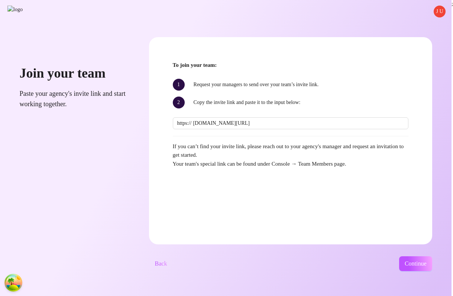
scroll to position [0, 29]
click at [255, 124] on input "console.supercreator.app/invite?code=LPk4spZlZuaxWBoC7ALgPjncysX2&workspace=Sup…" at bounding box center [298, 123] width 211 height 8
type input "console.supercreator.app/invite?code= LPk4spZlZuaxWBoC7ALgPjncysX2&workspace=Su…"
click at [421, 265] on span "Continue" at bounding box center [416, 263] width 22 height 7
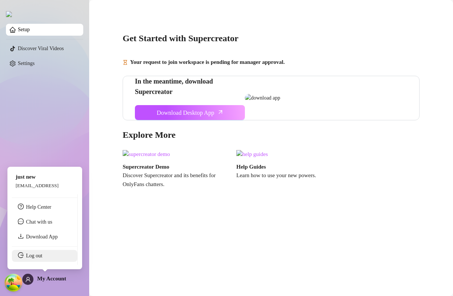
click at [33, 258] on link "Log out" at bounding box center [34, 256] width 16 height 6
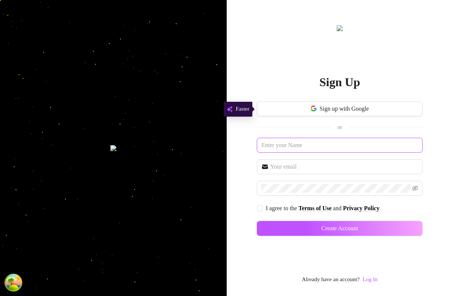
click at [277, 148] on input "text" at bounding box center [340, 145] width 166 height 15
type input "someone"
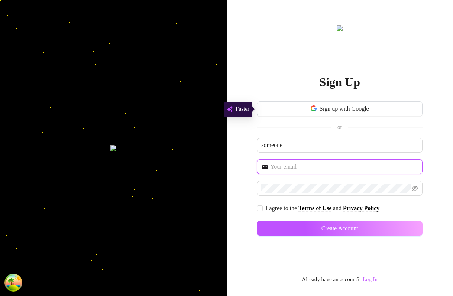
click at [271, 166] on input "text" at bounding box center [344, 166] width 148 height 9
type input "just@new.acc22"
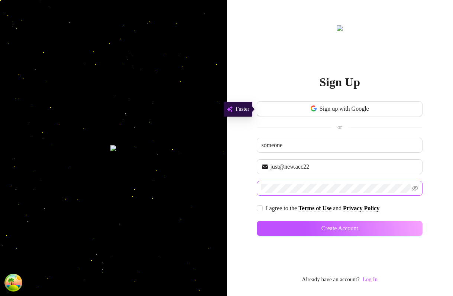
click at [273, 183] on span at bounding box center [340, 188] width 166 height 15
click at [264, 208] on span "I agree to the Terms of Use and Privacy Policy" at bounding box center [323, 208] width 120 height 9
click at [262, 208] on input "I agree to the Terms of Use and Privacy Policy" at bounding box center [259, 207] width 5 height 5
checkbox input "true"
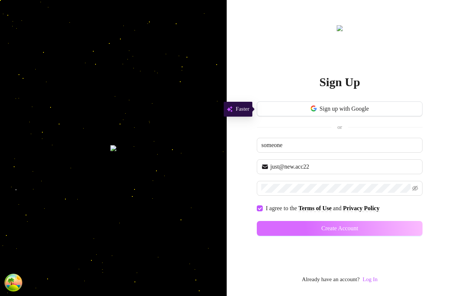
click at [295, 233] on button "Create Account" at bounding box center [340, 228] width 166 height 15
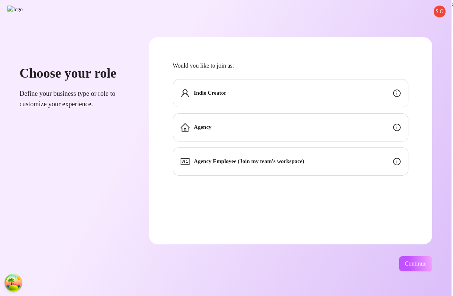
click at [301, 160] on strong "Agency Employee (Join my team's workspace)" at bounding box center [249, 161] width 110 height 6
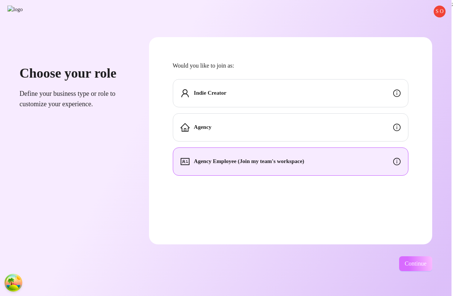
click at [411, 259] on button "Continue" at bounding box center [415, 263] width 33 height 15
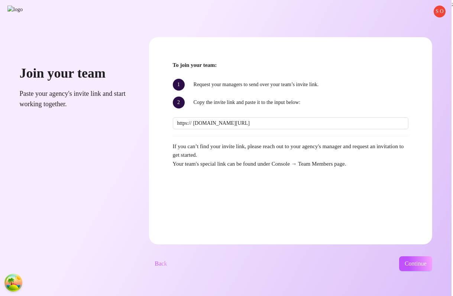
scroll to position [0, 29]
type input "console.supercreator.app/invite?code=LPk4spZlZuaxWBoC7ALgPjncysX2&workspace=Sup…"
click at [419, 263] on span "Continue" at bounding box center [416, 263] width 22 height 7
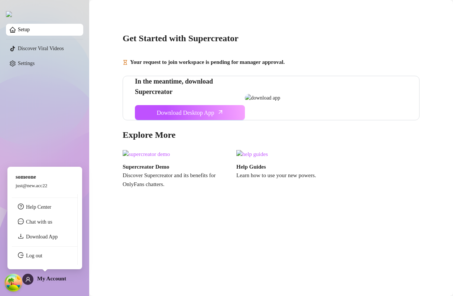
click at [36, 263] on ul "Help Center Chat with us Download App Log out" at bounding box center [45, 229] width 66 height 71
click at [36, 256] on link "Log out" at bounding box center [34, 256] width 16 height 6
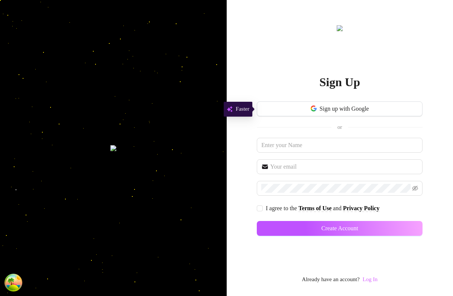
click at [377, 279] on link "Log In" at bounding box center [370, 279] width 15 height 6
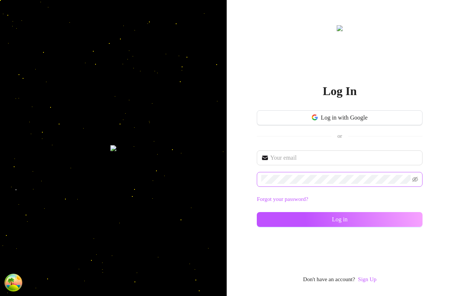
click at [292, 173] on span at bounding box center [340, 179] width 166 height 15
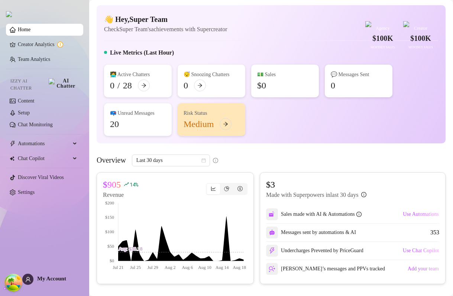
click at [260, 54] on div "👋 Hey, Super Team Check Super Team's achievements with Supercreator $100K Agenc…" at bounding box center [271, 74] width 349 height 138
click at [35, 191] on link "Settings" at bounding box center [26, 193] width 17 height 6
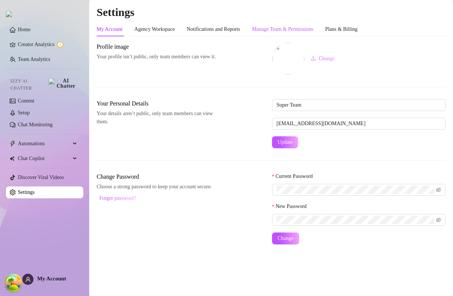
click at [295, 29] on div "Manage Team & Permissions" at bounding box center [282, 29] width 61 height 8
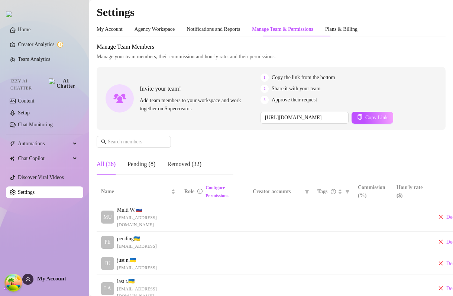
scroll to position [142, 0]
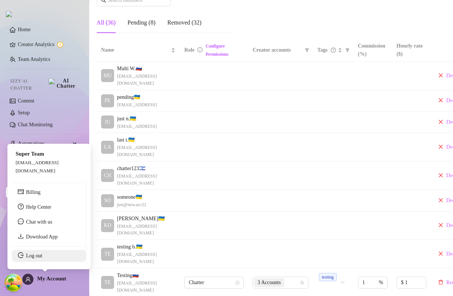
click at [42, 256] on link "Log out" at bounding box center [34, 256] width 16 height 6
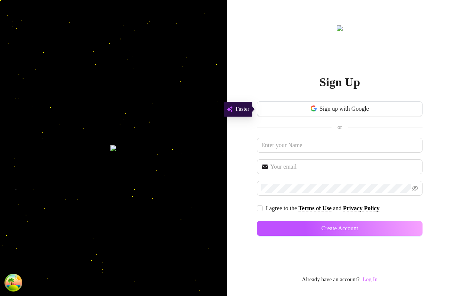
click at [373, 279] on link "Log In" at bounding box center [370, 279] width 15 height 6
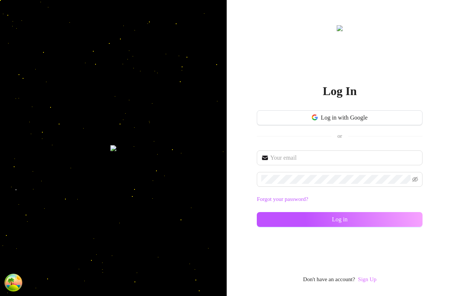
click at [367, 279] on link "Sign Up" at bounding box center [367, 279] width 19 height 6
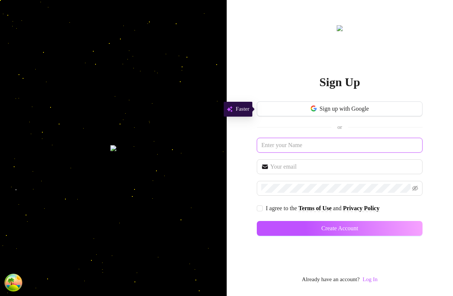
click at [281, 144] on input "text" at bounding box center [340, 145] width 166 height 15
type input "fixed_Finally"
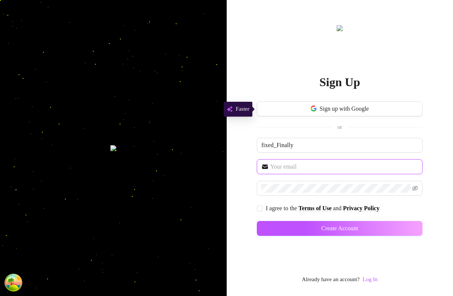
click at [286, 168] on input "text" at bounding box center [344, 166] width 148 height 9
click at [314, 164] on input "[EMAIL_ADDRESS][DOMAIN_NAME]" at bounding box center [344, 166] width 148 height 9
type input "[EMAIL_ADDRESS]"
click at [274, 209] on span "I agree to the" at bounding box center [282, 208] width 33 height 6
click at [262, 209] on input "I agree to the Terms of Use and Privacy Policy" at bounding box center [259, 207] width 5 height 5
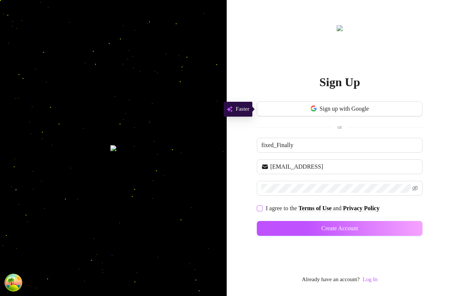
checkbox input "true"
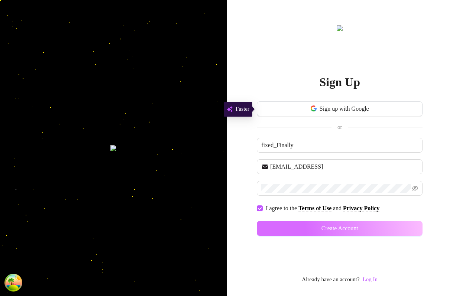
click at [288, 228] on button "Create Account" at bounding box center [340, 228] width 166 height 15
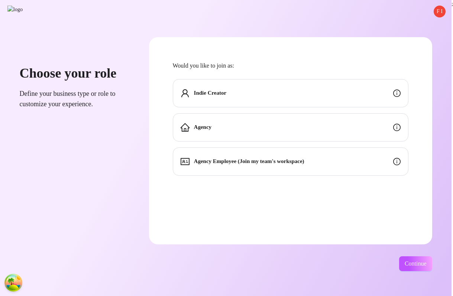
click at [273, 180] on form "Would you like to join as: Indie Creator Agency Agency Employee (Join my team's…" at bounding box center [290, 140] width 283 height 207
click at [273, 166] on div "Agency Employee (Join my team's workspace)" at bounding box center [291, 162] width 236 height 28
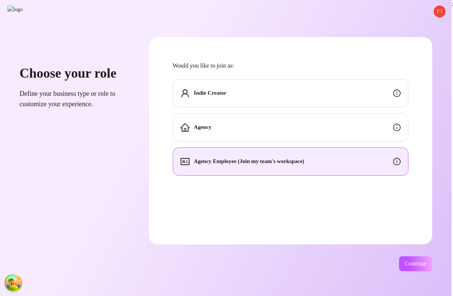
click at [398, 256] on div "Continue" at bounding box center [290, 263] width 283 height 15
click at [405, 261] on span "Continue" at bounding box center [416, 263] width 22 height 7
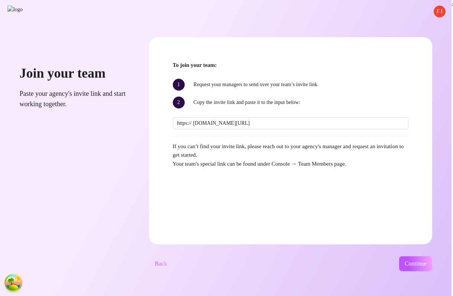
scroll to position [0, 29]
click at [256, 124] on input "[DOMAIN_NAME][URL]" at bounding box center [298, 123] width 211 height 8
type input "[DOMAIN_NAME][URL] LPk4spZlZuaxWBoC7ALgPjncysX2&workspace=Super%20Team"
click at [425, 261] on span "Continue" at bounding box center [416, 263] width 22 height 7
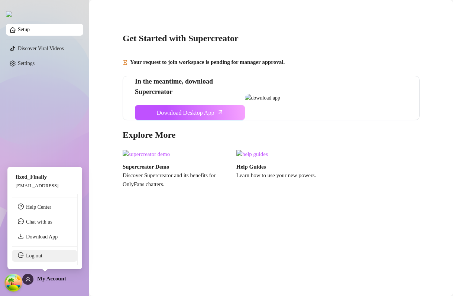
click at [42, 259] on link "Log out" at bounding box center [34, 256] width 16 height 6
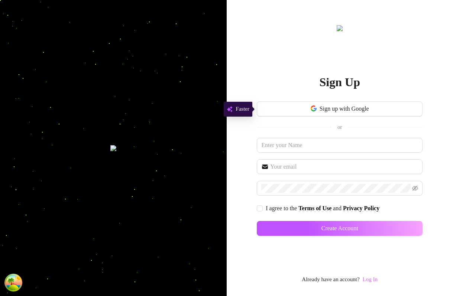
click at [376, 282] on link "Log In" at bounding box center [370, 279] width 15 height 6
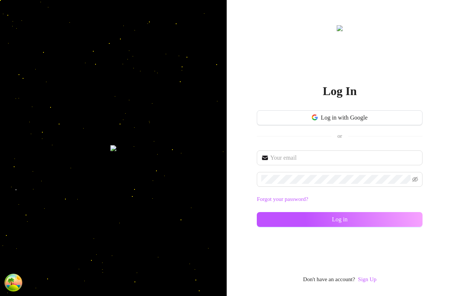
click at [304, 169] on div "Forgot your password? Log in" at bounding box center [340, 191] width 166 height 83
type input "im@supercreator.app"
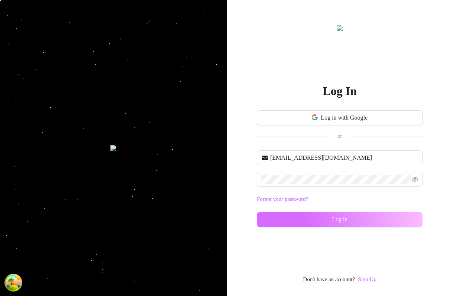
click at [343, 220] on span "Log in" at bounding box center [340, 219] width 16 height 7
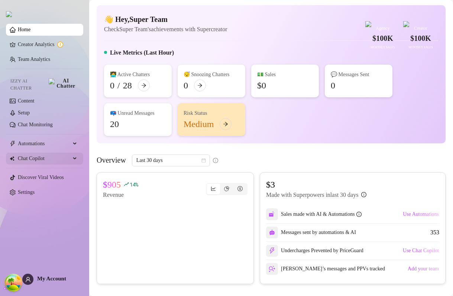
click at [45, 153] on span "Chat Copilot" at bounding box center [44, 159] width 53 height 12
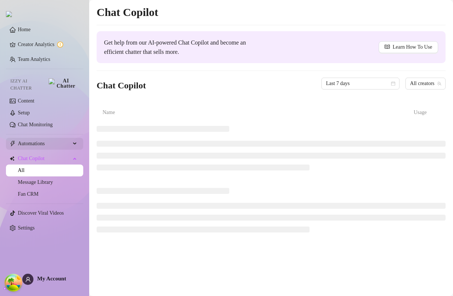
click at [45, 144] on span "Automations" at bounding box center [44, 144] width 53 height 12
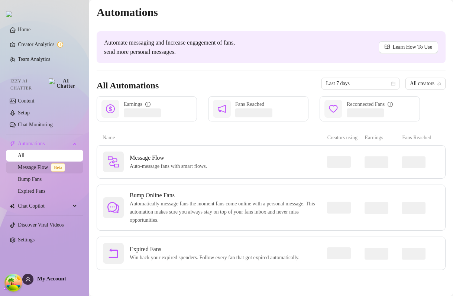
click at [39, 165] on link "Message Flow Beta" at bounding box center [43, 168] width 50 height 6
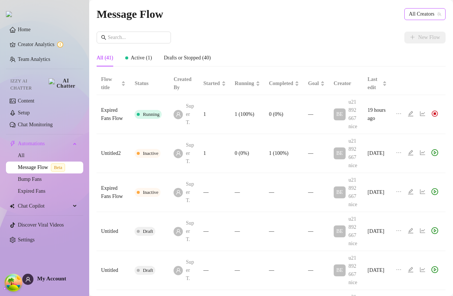
click at [434, 16] on span "All Creators" at bounding box center [425, 14] width 32 height 11
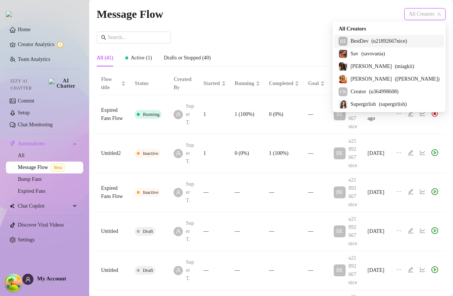
click at [403, 40] on span "( u21892667nice )" at bounding box center [389, 41] width 36 height 8
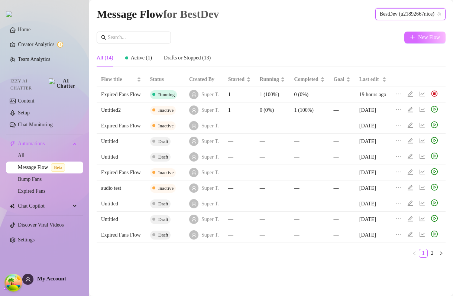
click at [415, 35] on button "New Flow" at bounding box center [424, 38] width 41 height 12
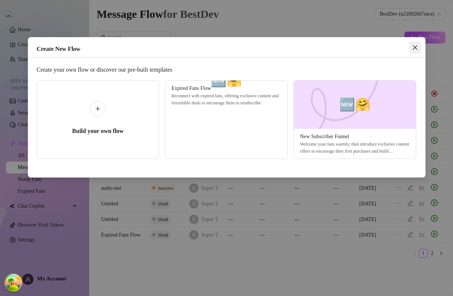
click at [412, 51] on button "Close" at bounding box center [415, 48] width 12 height 12
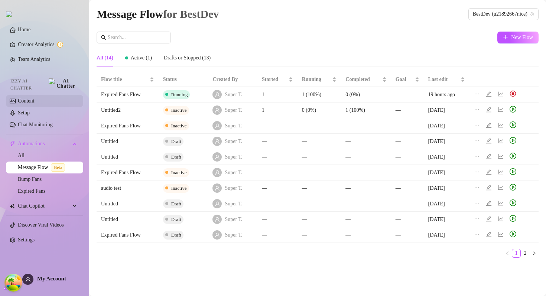
click at [34, 98] on link "Content" at bounding box center [26, 101] width 16 height 6
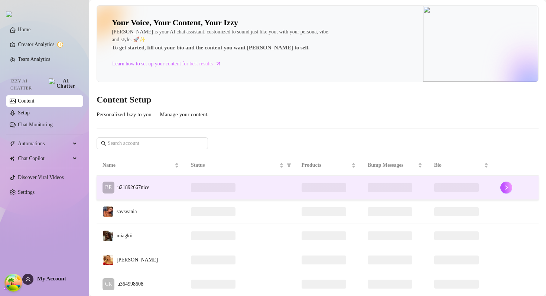
click at [177, 195] on td "BE u21892667nice" at bounding box center [141, 188] width 88 height 24
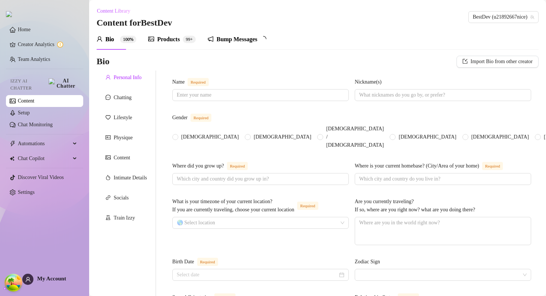
type input "Gianna White meet"
type input "Gasd"
type input "New York"
type textarea "Florida"
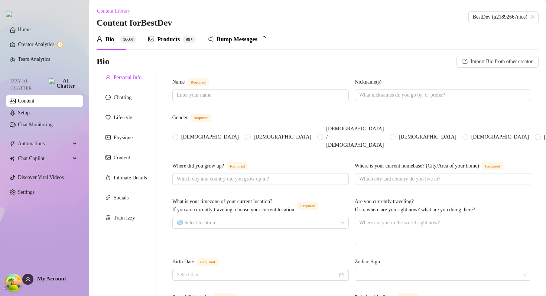
type input "stright"
type input "single"
type input "I don't want to talk about my family"
type input "No"
type input "I have a dog named Delilah"
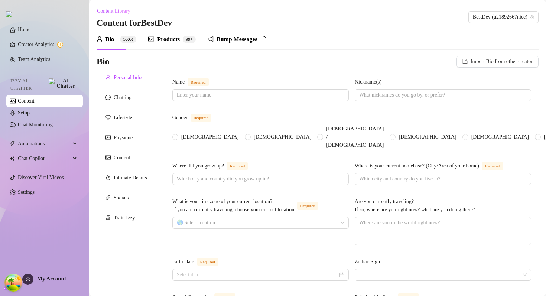
type input "factory"
type input "-"
type input "I went to highschool and graduated but not college because I started doing soci…"
type input "-"
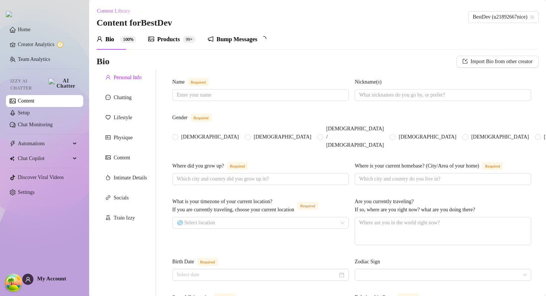
type textarea "My dream is to be rich and famous"
type textarea "I feel like I'm not that funny I fall down and walk into things a lot though."
type textarea "I'm very caring. I love my family and God a lot.."
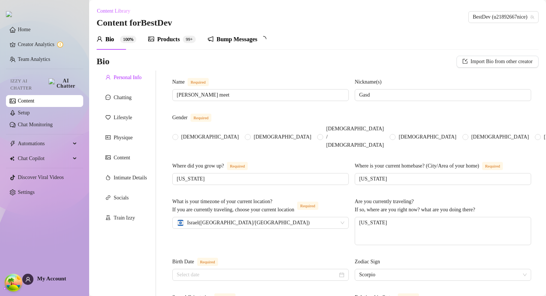
radio input "true"
type input "March 4th, 2001"
click at [230, 44] on div "Bump Messages" at bounding box center [237, 39] width 59 height 21
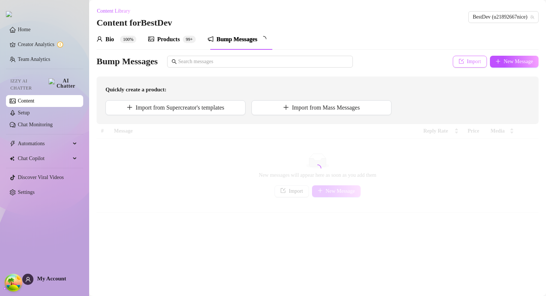
click at [453, 64] on span "Import" at bounding box center [474, 62] width 14 height 6
type textarea "Type your message here..."
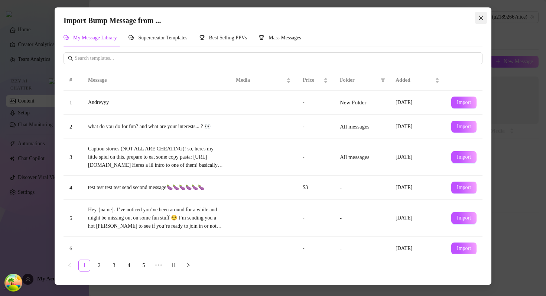
click at [453, 15] on icon "close" at bounding box center [481, 18] width 6 height 6
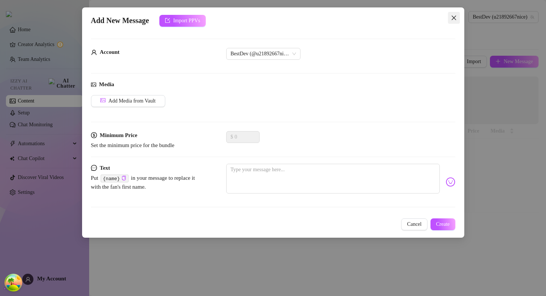
click at [453, 15] on icon "close" at bounding box center [454, 18] width 6 height 6
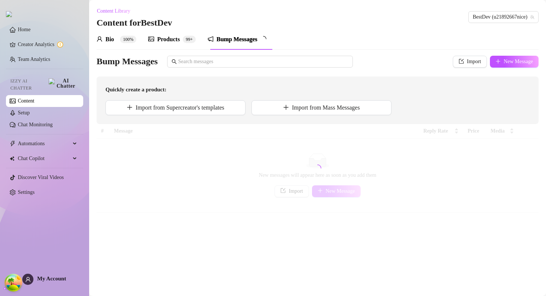
click at [111, 38] on div "Bio" at bounding box center [110, 39] width 9 height 9
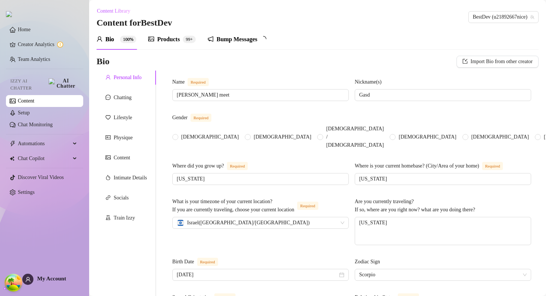
click at [180, 42] on div "Products" at bounding box center [168, 39] width 23 height 9
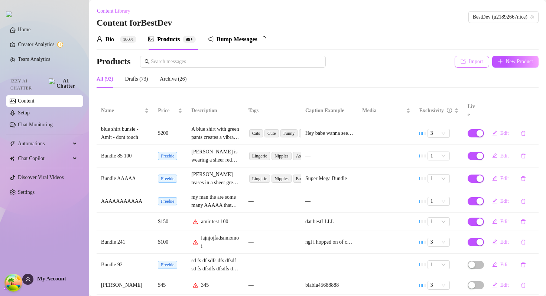
click at [453, 60] on span "Import" at bounding box center [476, 62] width 14 height 6
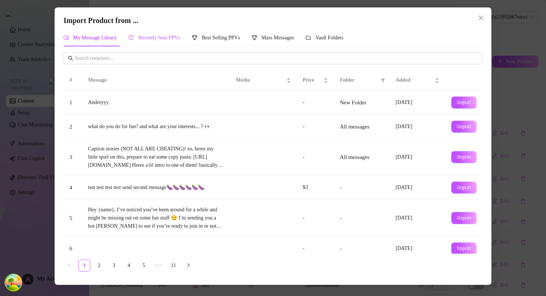
click at [171, 38] on span "Recently Sent PPVs" at bounding box center [159, 38] width 42 height 6
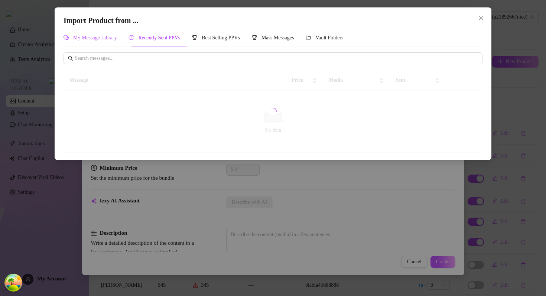
click at [109, 39] on span "My Message Library" at bounding box center [94, 38] width 43 height 6
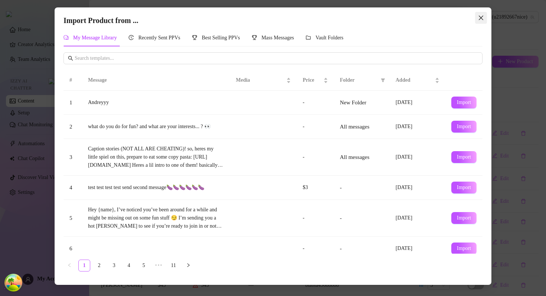
click at [453, 16] on icon "close" at bounding box center [481, 18] width 4 height 4
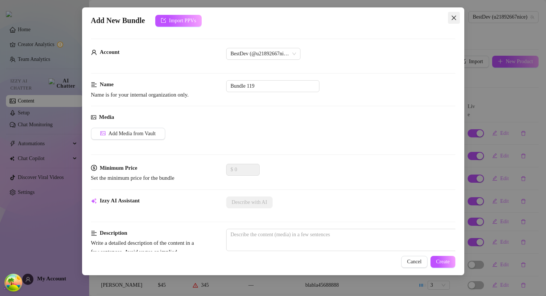
click at [449, 19] on span "Close" at bounding box center [454, 18] width 12 height 6
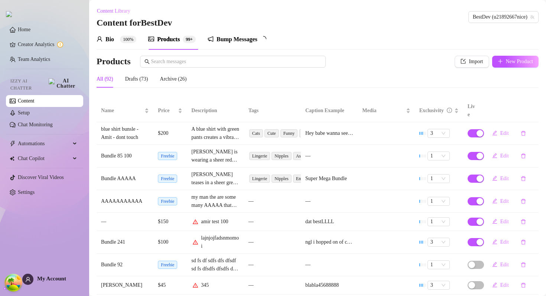
click at [230, 32] on div "Bump Messages" at bounding box center [237, 39] width 59 height 21
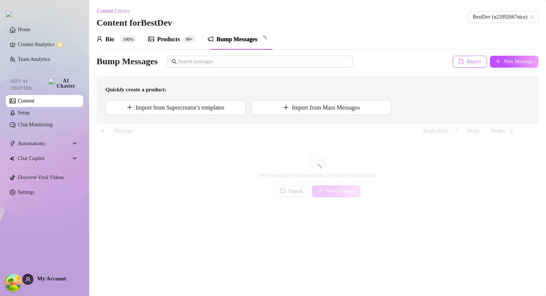
click at [453, 65] on button "Import" at bounding box center [470, 62] width 34 height 12
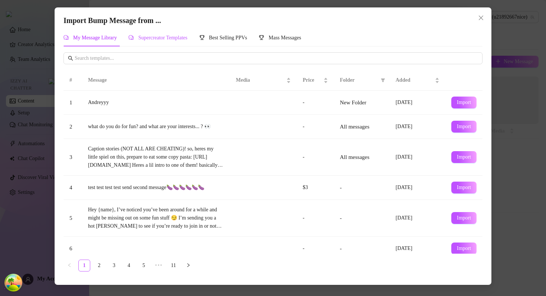
click at [166, 39] on span "Supercreator Templates" at bounding box center [162, 38] width 49 height 6
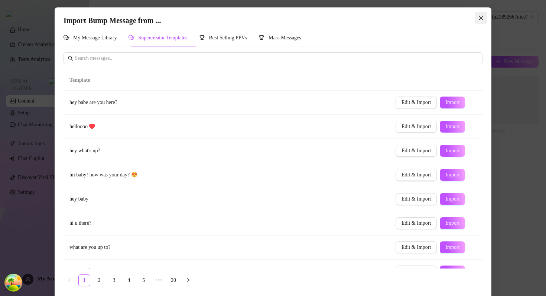
click at [453, 17] on span "Close" at bounding box center [481, 18] width 12 height 6
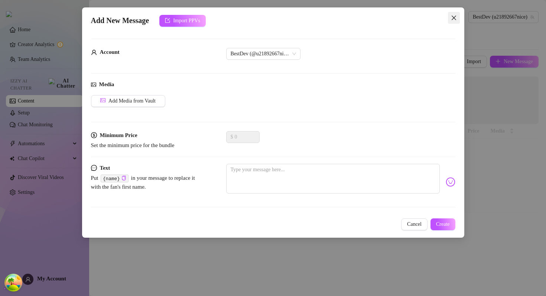
click at [453, 16] on icon "close" at bounding box center [454, 18] width 6 height 6
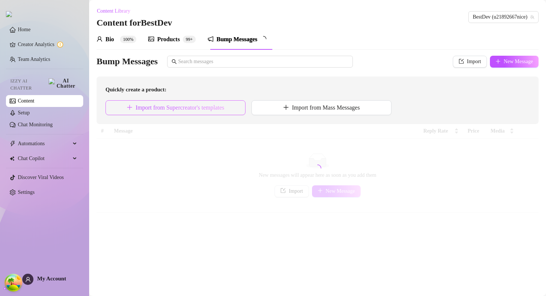
click at [200, 109] on span "Import from Supercreator's templates" at bounding box center [180, 107] width 89 height 7
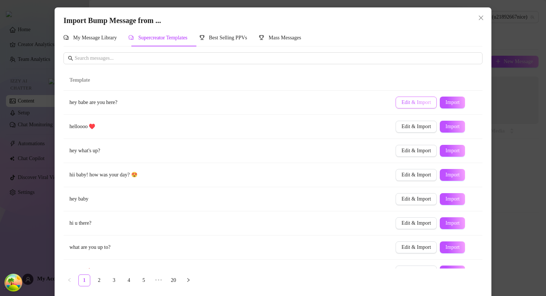
click at [414, 100] on span "Edit & Import" at bounding box center [416, 103] width 29 height 6
type textarea "hey babe are you here?"
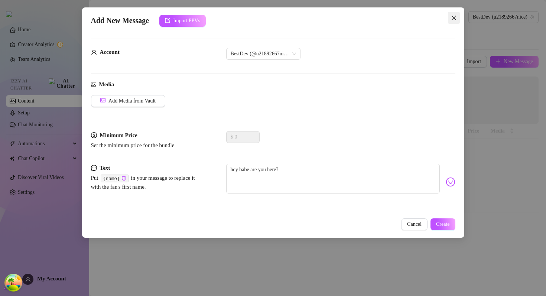
click at [453, 15] on icon "close" at bounding box center [454, 18] width 6 height 6
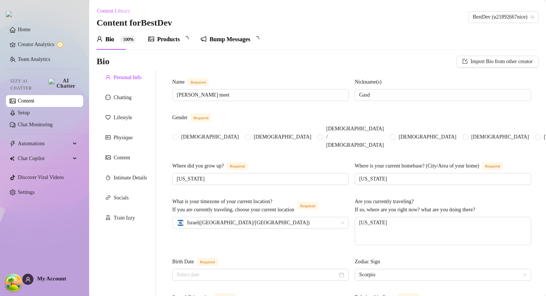
radio input "true"
type input "[DATE]"
click at [215, 46] on div "Bump Messages" at bounding box center [237, 39] width 59 height 21
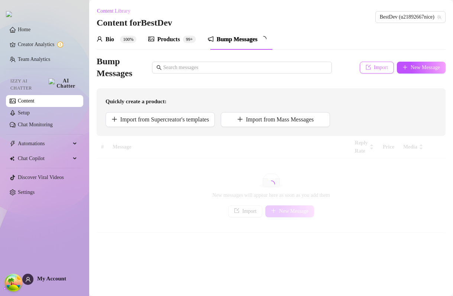
click at [374, 69] on span "Import" at bounding box center [381, 68] width 14 height 6
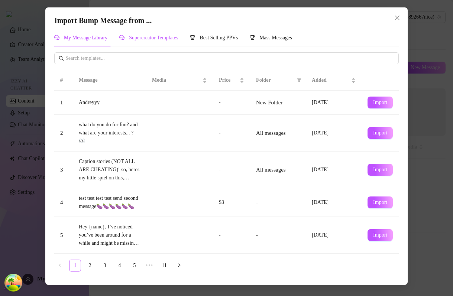
click at [152, 37] on span "Supercreator Templates" at bounding box center [153, 38] width 49 height 6
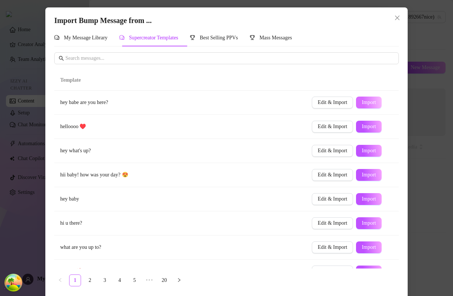
click at [373, 103] on span "Import" at bounding box center [369, 103] width 14 height 6
type textarea "hey babe are you here?"
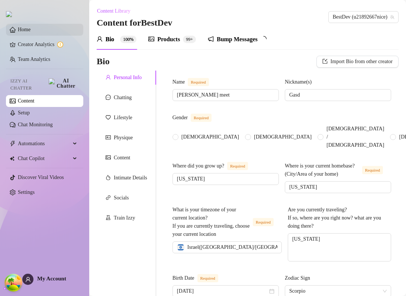
click at [30, 30] on link "Home" at bounding box center [24, 30] width 13 height 6
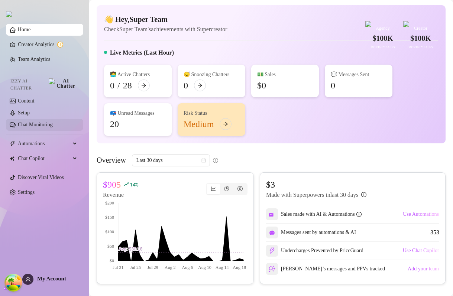
click at [46, 122] on link "Chat Monitoring" at bounding box center [35, 125] width 35 height 6
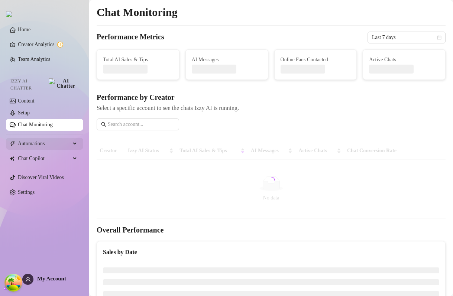
click at [51, 145] on span "Automations" at bounding box center [44, 144] width 53 height 12
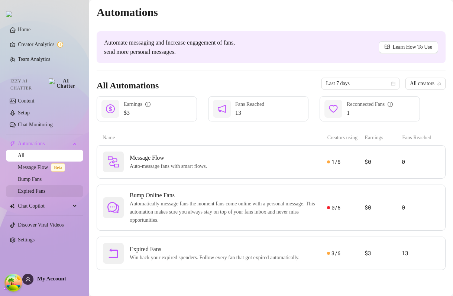
click at [37, 189] on link "Expired Fans" at bounding box center [31, 191] width 27 height 6
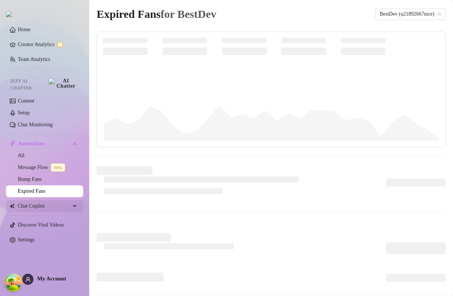
click at [38, 202] on span "Chat Copilot" at bounding box center [44, 206] width 53 height 12
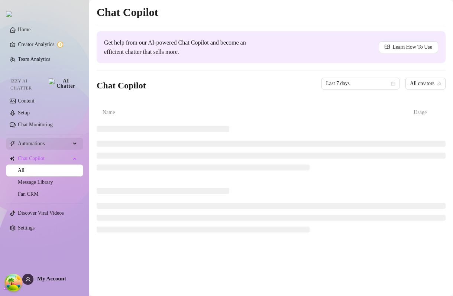
click at [35, 138] on span "Automations" at bounding box center [44, 144] width 53 height 12
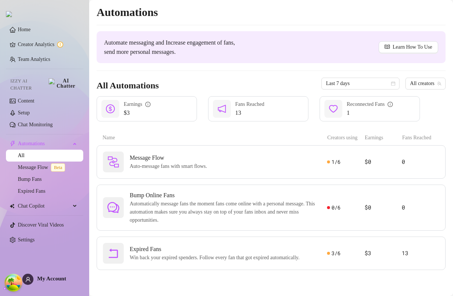
click at [32, 90] on div "Izzy AI Chatter" at bounding box center [43, 83] width 79 height 22
click at [32, 98] on link "Content" at bounding box center [26, 101] width 16 height 6
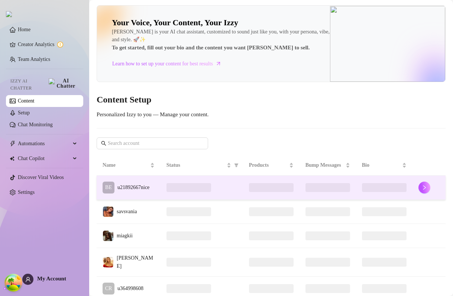
click at [157, 197] on td "BE u21892667nice" at bounding box center [129, 188] width 64 height 24
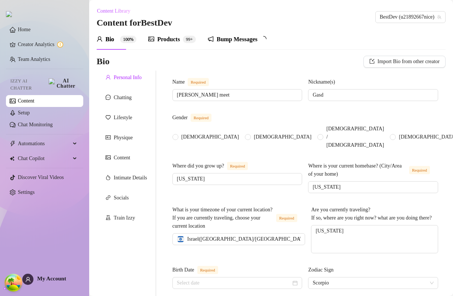
radio input "true"
type input "[DATE]"
click at [226, 39] on div "Bump Messages" at bounding box center [237, 39] width 41 height 9
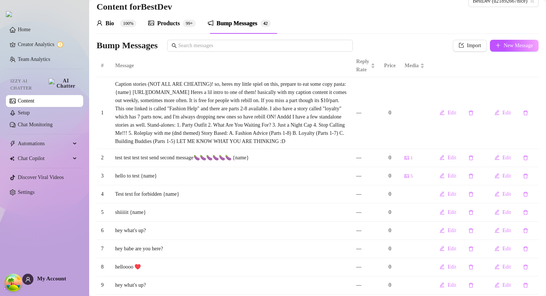
scroll to position [16, 0]
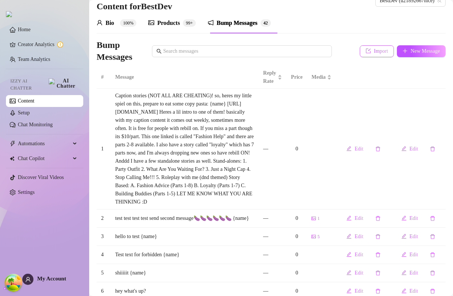
click at [381, 52] on span "Import" at bounding box center [381, 51] width 14 height 6
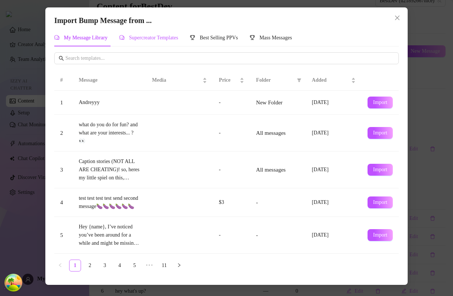
click at [148, 34] on div "Supercreator Templates" at bounding box center [148, 38] width 59 height 8
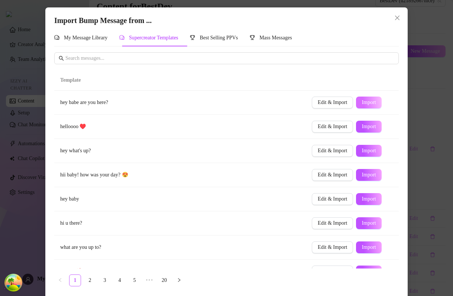
click at [368, 102] on span "Import" at bounding box center [369, 103] width 14 height 6
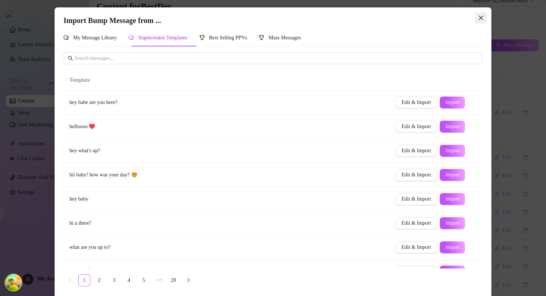
click at [405, 14] on button "Close" at bounding box center [481, 18] width 12 height 12
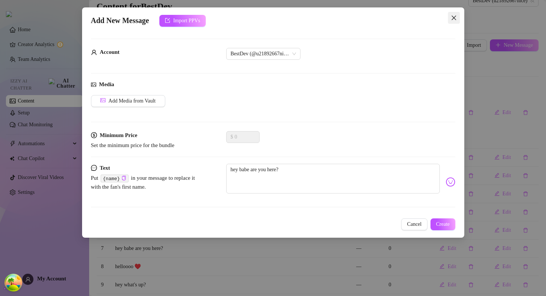
click at [405, 20] on icon "close" at bounding box center [454, 18] width 6 height 6
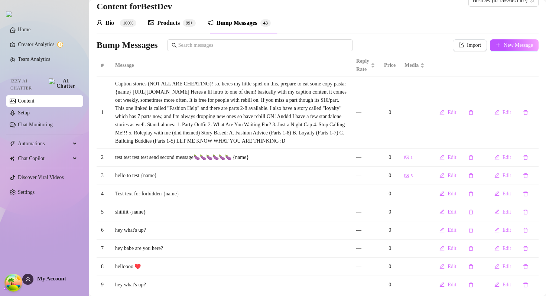
click at [302, 60] on th "Message" at bounding box center [231, 65] width 241 height 23
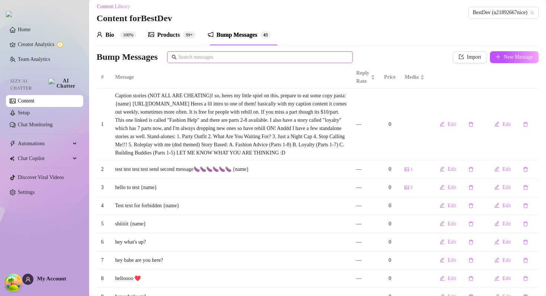
scroll to position [0, 0]
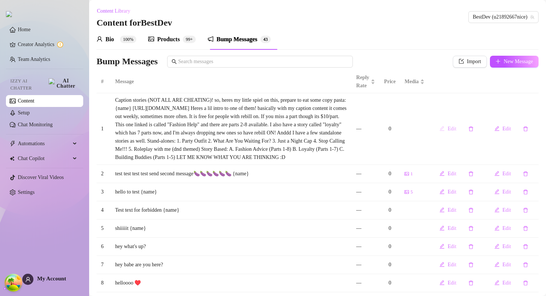
click at [405, 128] on button "Edit" at bounding box center [448, 129] width 29 height 12
type textarea "Caption stories (NOT ALL ARE CHEATING)! so, heres my little spiel on this, prep…"
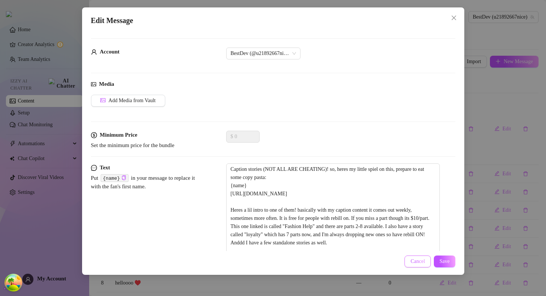
click at [405, 262] on span "Cancel" at bounding box center [418, 262] width 14 height 6
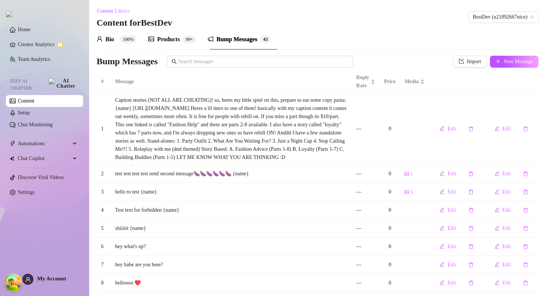
click at [352, 47] on div "Bio 100% Products 99+ Bump Messages 4 3" at bounding box center [318, 39] width 442 height 21
click at [328, 44] on div "Bio 100% Products 99+ Bump Messages 4 3" at bounding box center [318, 39] width 442 height 21
click at [28, 32] on link "Home" at bounding box center [24, 30] width 13 height 6
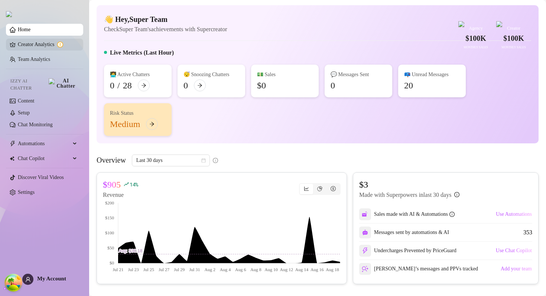
click at [43, 44] on link "Creator Analytics" at bounding box center [47, 45] width 59 height 12
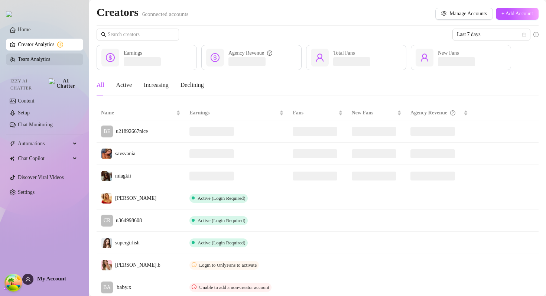
click at [41, 62] on link "Team Analytics" at bounding box center [34, 59] width 32 height 6
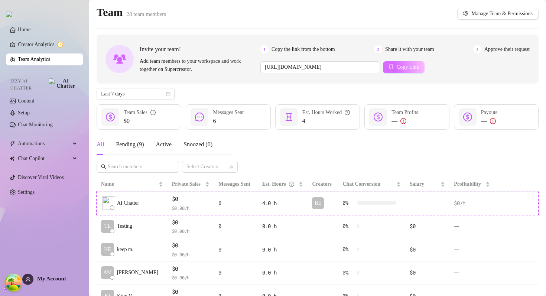
click at [394, 69] on icon "copy" at bounding box center [391, 66] width 5 height 5
click at [315, 68] on input "https://console.supercreator.app/invite?code=LPk4spZlZuaxWBoC7ALgPjncysX2&works…" at bounding box center [320, 67] width 120 height 12
type input "https://console.supercreator.app/invite?code=LPk4spZlZuaxWBoC7ALgPjncysX2&works…"
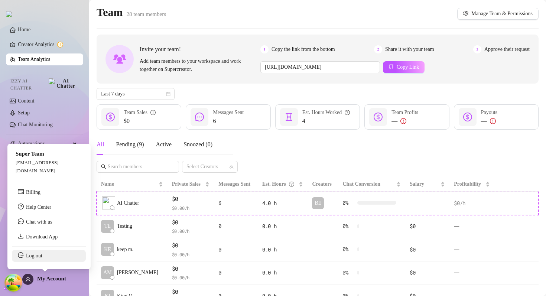
click at [36, 256] on link "Log out" at bounding box center [34, 256] width 16 height 6
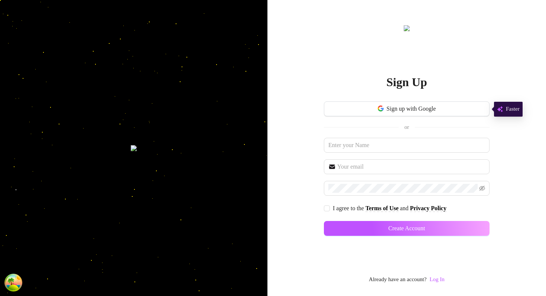
click at [405, 274] on div "Sign Up Sign up with Google or I agree to the Terms of Use and Privacy Policy C…" at bounding box center [407, 154] width 166 height 260
click at [405, 281] on link "Log In" at bounding box center [437, 279] width 15 height 6
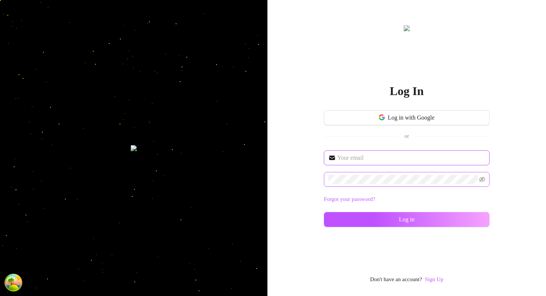
type input "im@supercreator.app"
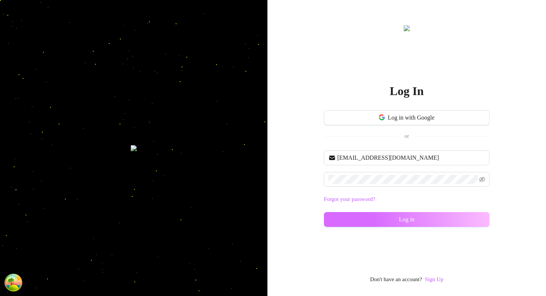
click at [343, 226] on button "Log in" at bounding box center [407, 219] width 166 height 15
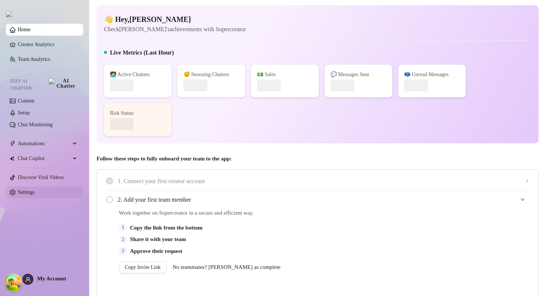
click at [35, 190] on link "Settings" at bounding box center [26, 193] width 17 height 6
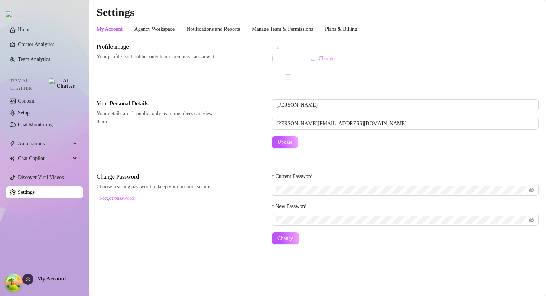
click at [282, 37] on div "My Account Agency Workspace Notifications and Reports Manage Team & Permissions…" at bounding box center [318, 133] width 442 height 222
click at [282, 27] on div "Manage Team & Permissions" at bounding box center [282, 29] width 61 height 8
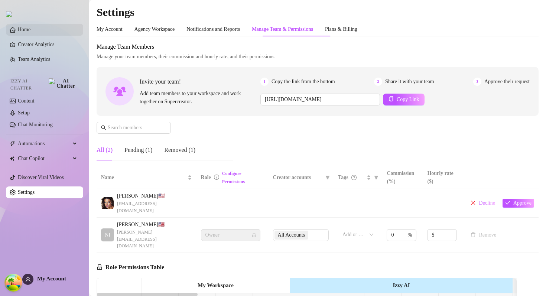
click at [19, 31] on link "Home" at bounding box center [24, 30] width 13 height 6
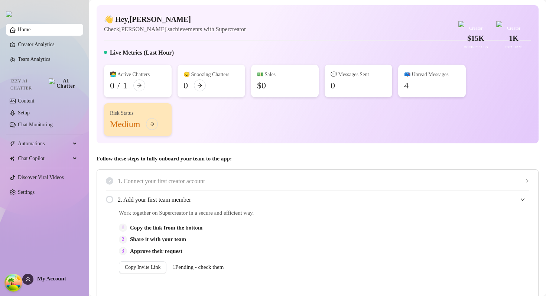
scroll to position [165, 0]
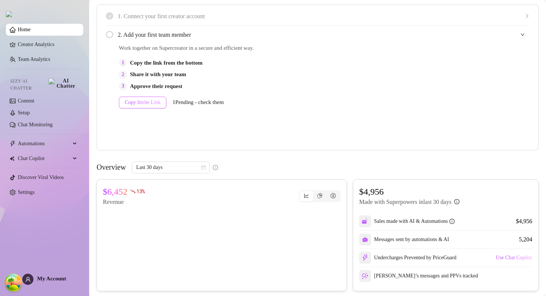
click at [158, 106] on span "Copy Invite Link" at bounding box center [143, 103] width 36 height 6
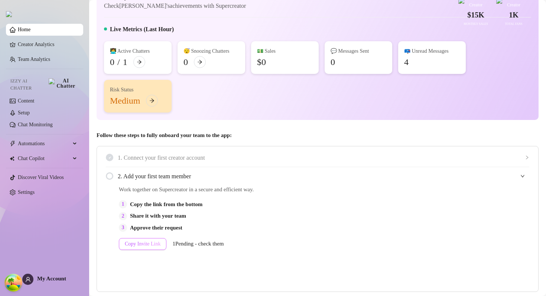
scroll to position [0, 0]
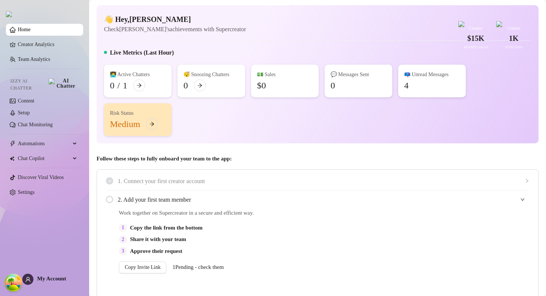
scroll to position [125, 0]
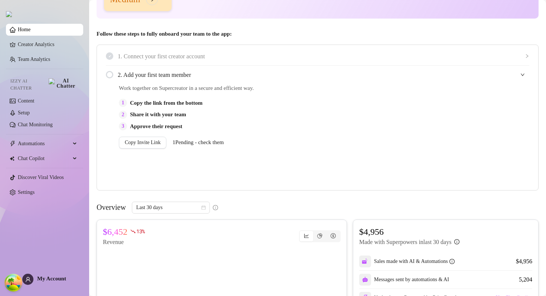
click at [30, 30] on link "Home" at bounding box center [24, 30] width 13 height 6
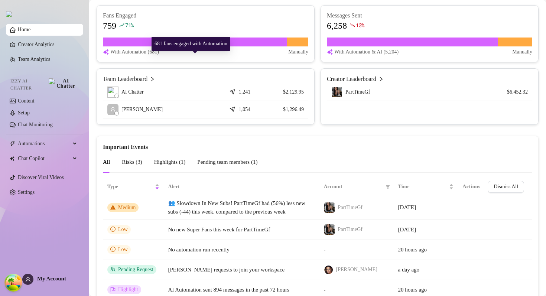
scroll to position [0, 0]
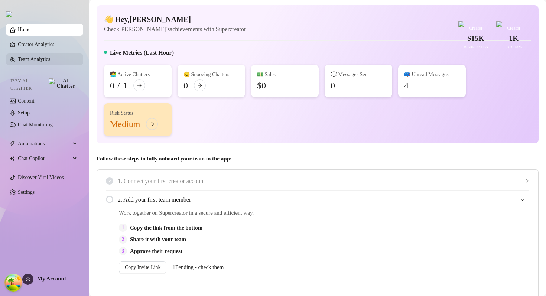
click at [50, 57] on link "Team Analytics" at bounding box center [34, 59] width 32 height 6
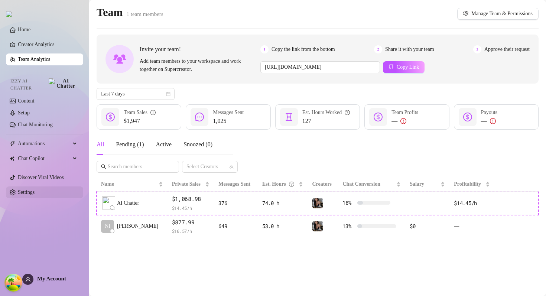
click at [32, 190] on link "Settings" at bounding box center [26, 193] width 17 height 6
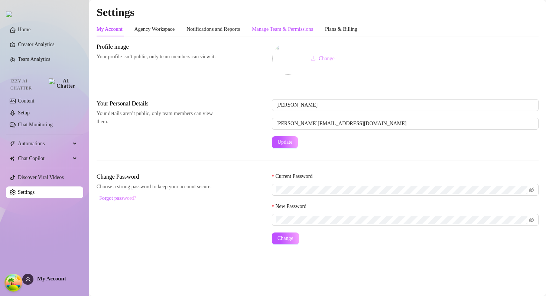
click at [313, 31] on div "Manage Team & Permissions" at bounding box center [282, 29] width 61 height 8
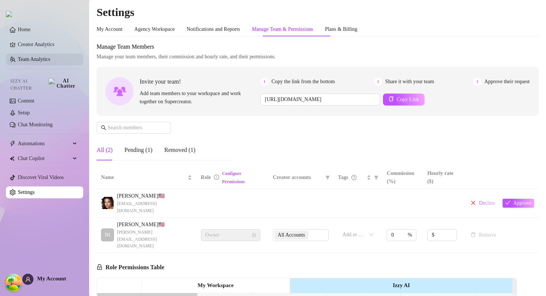
click at [50, 59] on link "Team Analytics" at bounding box center [34, 59] width 32 height 6
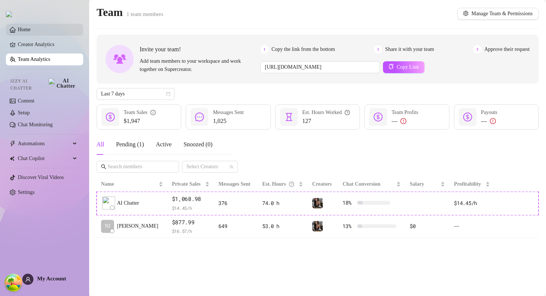
click at [30, 31] on link "Home" at bounding box center [24, 30] width 13 height 6
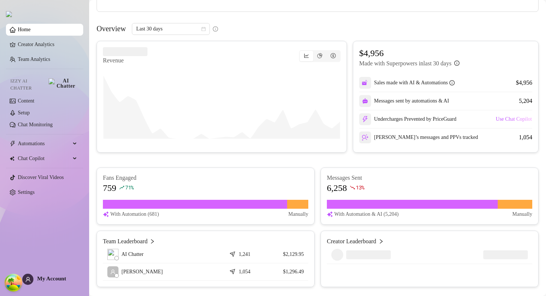
scroll to position [398, 0]
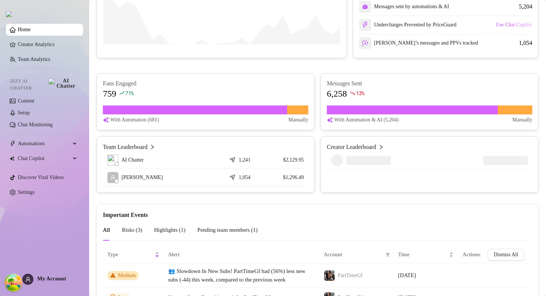
click at [242, 181] on article "1,054" at bounding box center [245, 177] width 12 height 7
click at [254, 181] on div "1,054" at bounding box center [247, 177] width 32 height 7
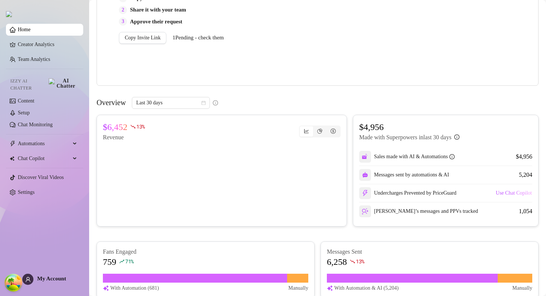
scroll to position [0, 0]
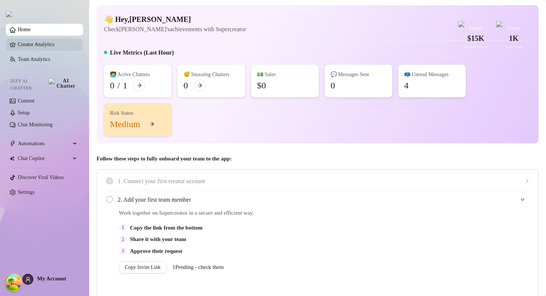
click at [32, 48] on link "Creator Analytics" at bounding box center [47, 45] width 59 height 12
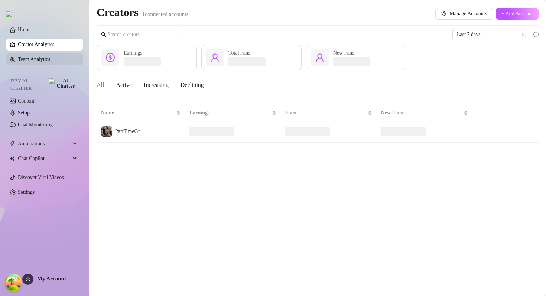
click at [45, 58] on link "Team Analytics" at bounding box center [34, 59] width 32 height 6
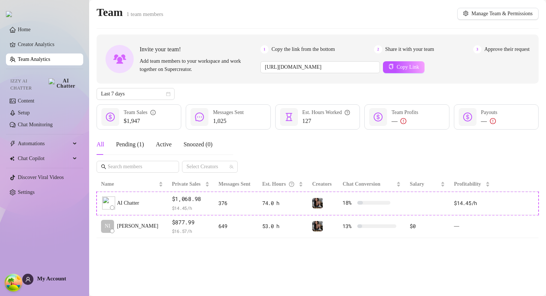
click at [52, 23] on ul "Home Creator Analytics Team Analytics Izzy AI Chatter Content Setup Chat Monito…" at bounding box center [44, 111] width 77 height 181
click at [30, 32] on link "Home" at bounding box center [24, 30] width 13 height 6
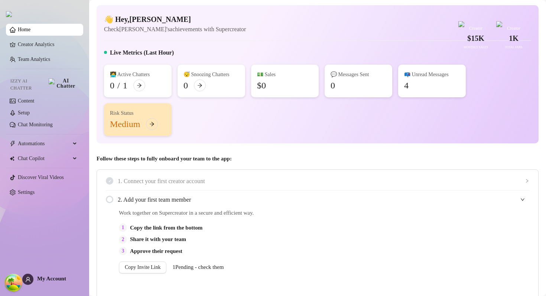
click at [138, 25] on h4 "👋 Hey, [PERSON_NAME]" at bounding box center [175, 19] width 142 height 10
click at [49, 195] on ul "Home Creator Analytics Team Analytics Izzy AI Chatter Content Setup Chat Monito…" at bounding box center [44, 111] width 77 height 181
click at [35, 190] on link "Settings" at bounding box center [26, 193] width 17 height 6
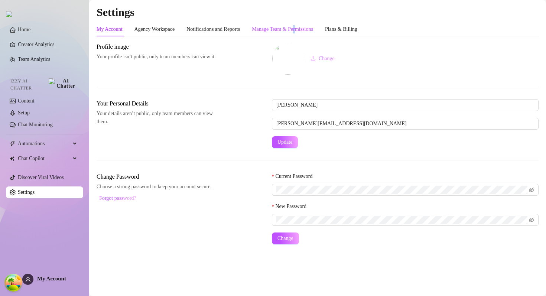
drag, startPoint x: 308, startPoint y: 29, endPoint x: 257, endPoint y: 40, distance: 52.4
click at [308, 29] on div "Manage Team & Permissions" at bounding box center [282, 29] width 61 height 8
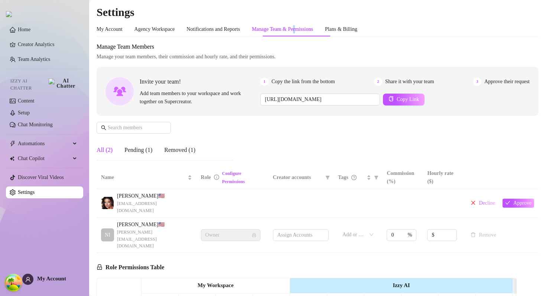
click at [259, 33] on div "My Account Agency Workspace Notifications and Reports Manage Team & Permissions…" at bounding box center [227, 29] width 261 height 14
click at [36, 22] on ul "Home Creator Analytics Team Analytics Izzy AI Chatter Content Setup Chat Monito…" at bounding box center [44, 111] width 77 height 181
click at [26, 30] on link "Home" at bounding box center [24, 30] width 13 height 6
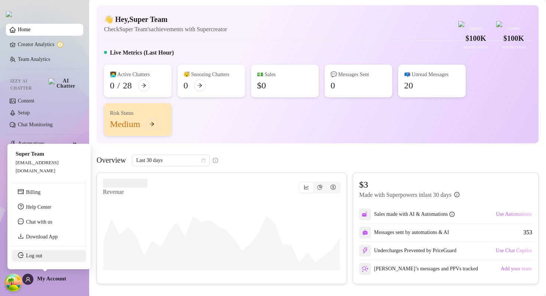
click at [40, 259] on link "Log out" at bounding box center [34, 256] width 16 height 6
